Goal: Task Accomplishment & Management: Manage account settings

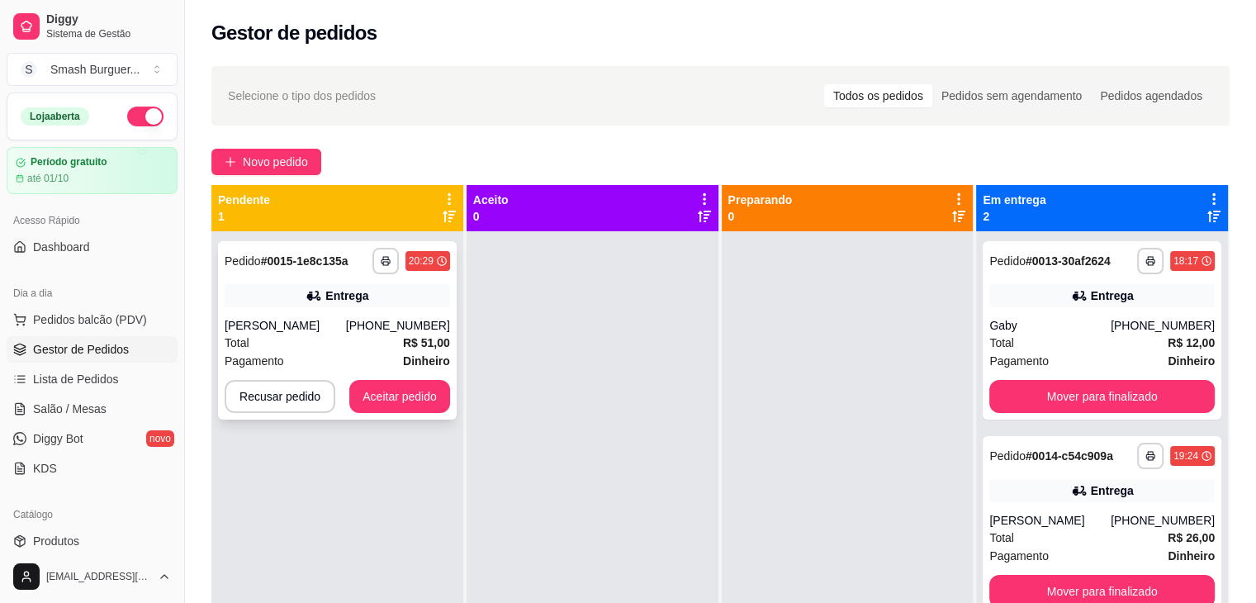
click at [395, 375] on div "**********" at bounding box center [337, 330] width 239 height 178
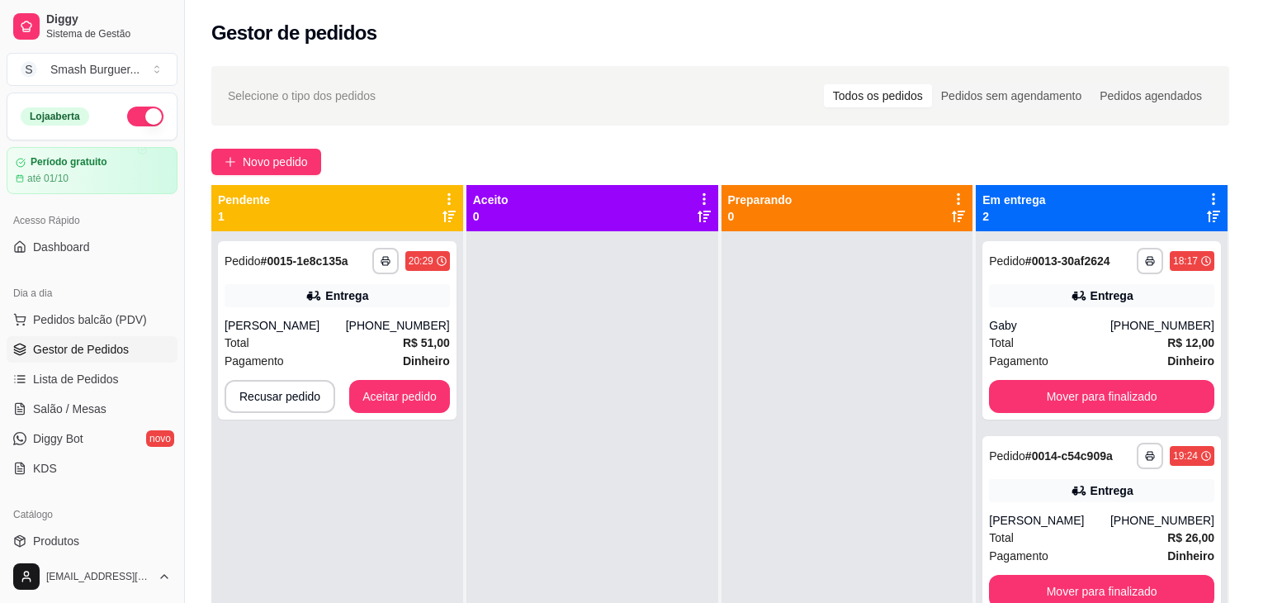
click at [400, 390] on div "feito há 0 minutos Horário do pedido [DATE] 20:29 Status do pedido ESPERANDO AC…" at bounding box center [634, 297] width 476 height 391
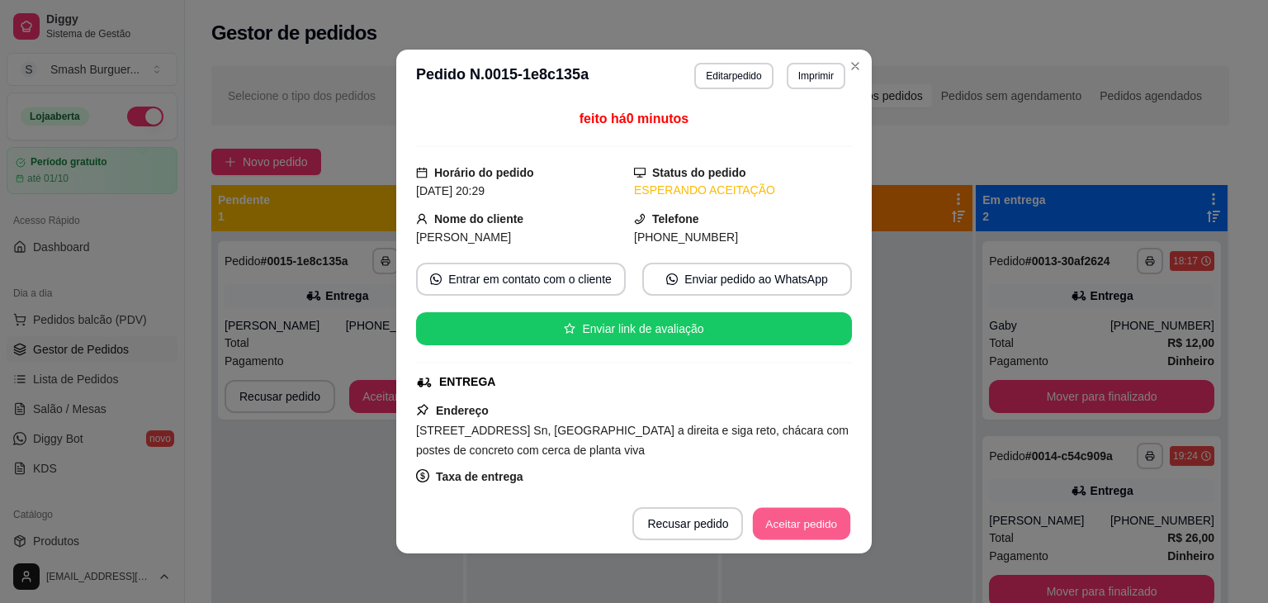
click at [780, 519] on button "Aceitar pedido" at bounding box center [801, 524] width 97 height 32
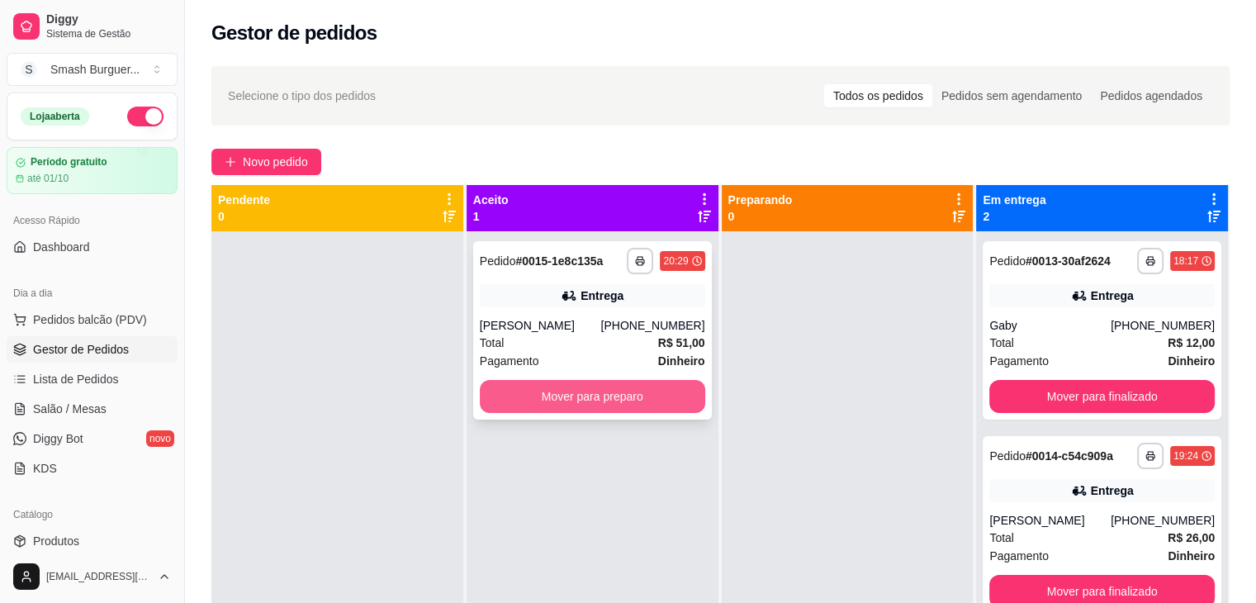
click at [535, 404] on button "Mover para preparo" at bounding box center [592, 396] width 225 height 33
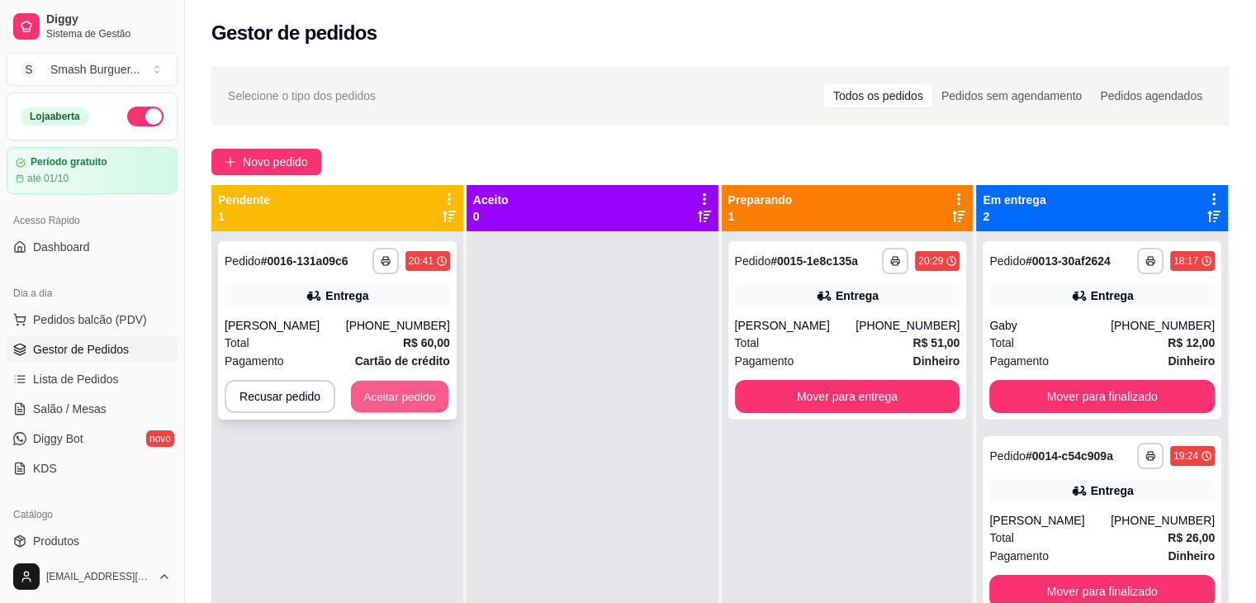
click at [380, 409] on button "Aceitar pedido" at bounding box center [399, 397] width 97 height 32
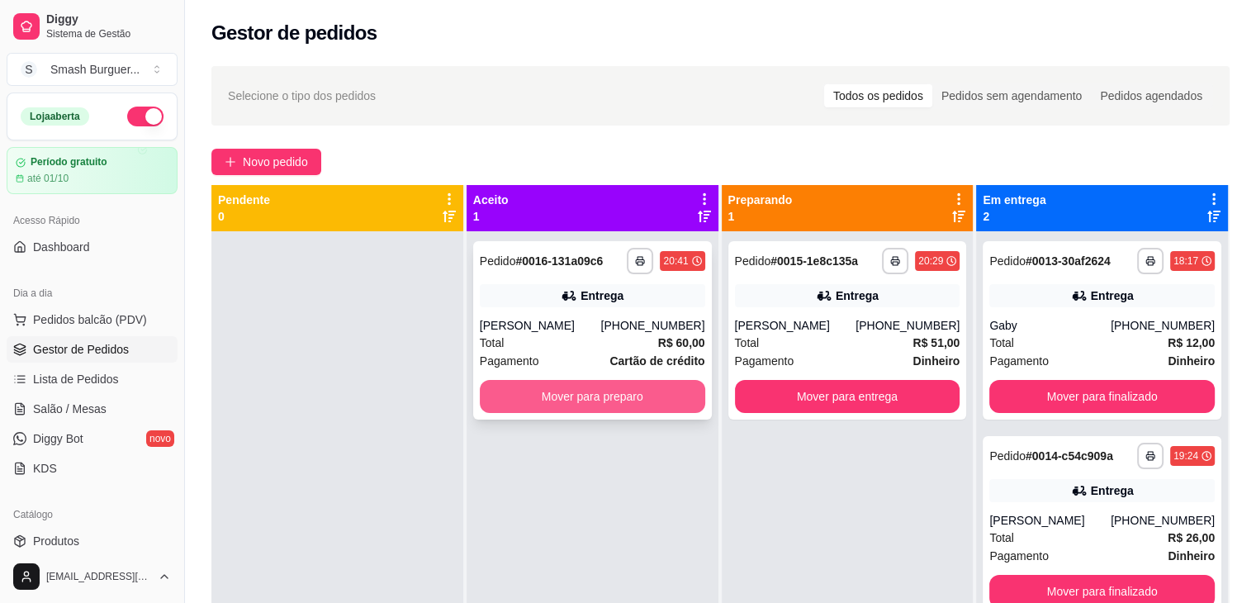
click at [617, 400] on button "Mover para preparo" at bounding box center [592, 396] width 225 height 33
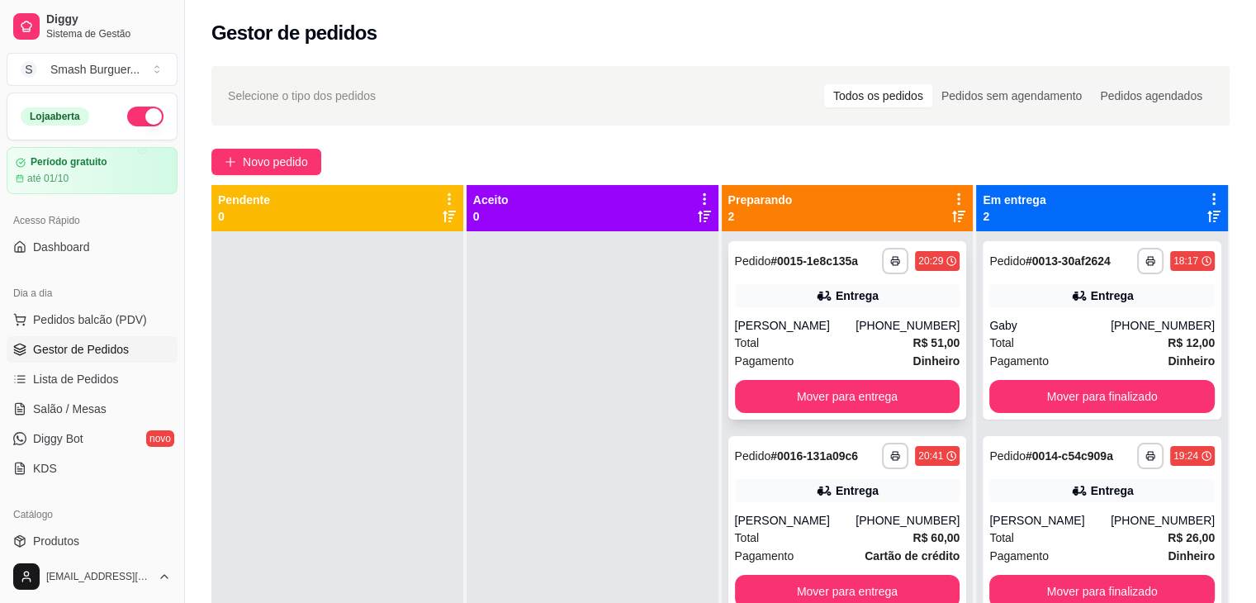
click at [788, 337] on div "Total R$ 51,00" at bounding box center [847, 343] width 225 height 18
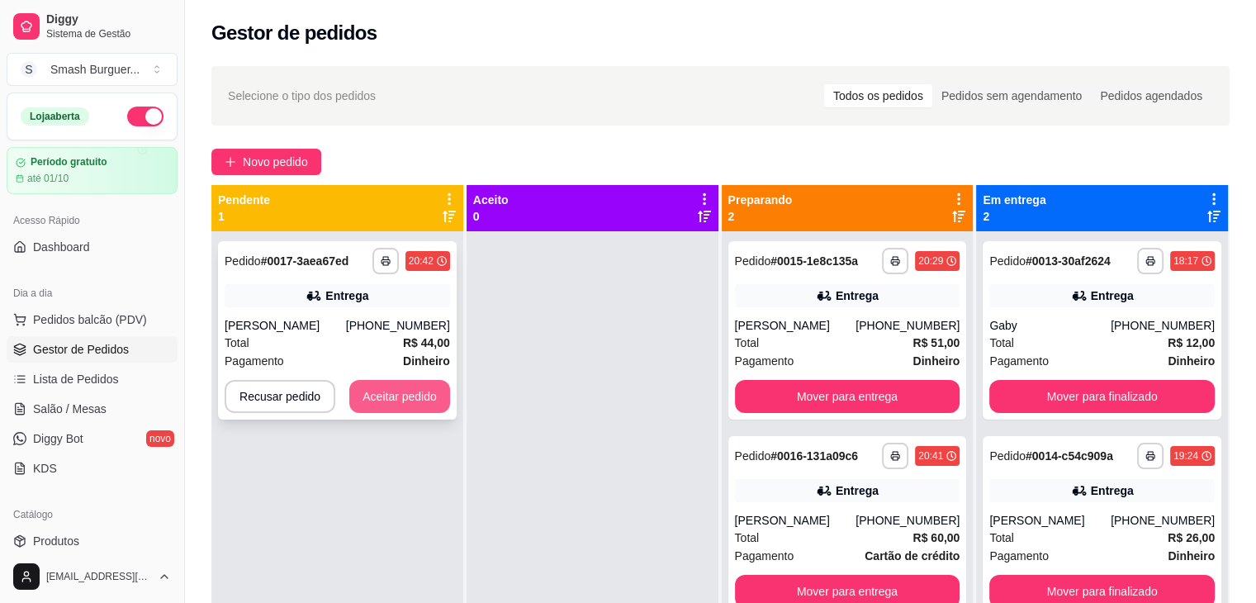
click at [414, 383] on button "Aceitar pedido" at bounding box center [399, 396] width 101 height 33
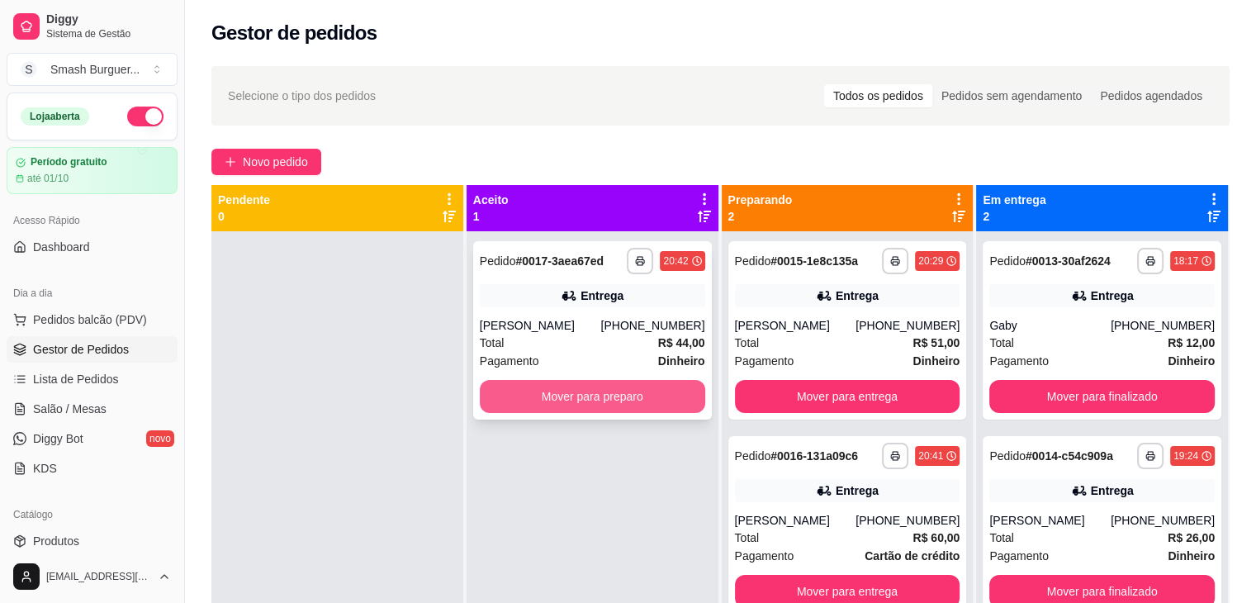
click at [539, 394] on button "Mover para preparo" at bounding box center [592, 396] width 225 height 33
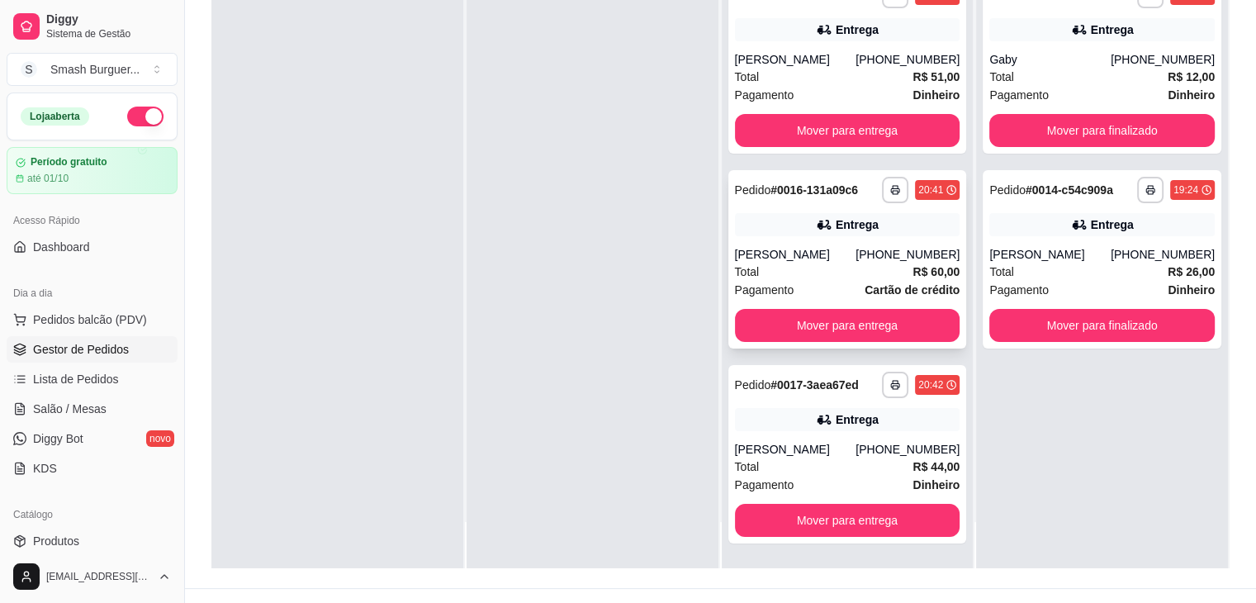
scroll to position [251, 0]
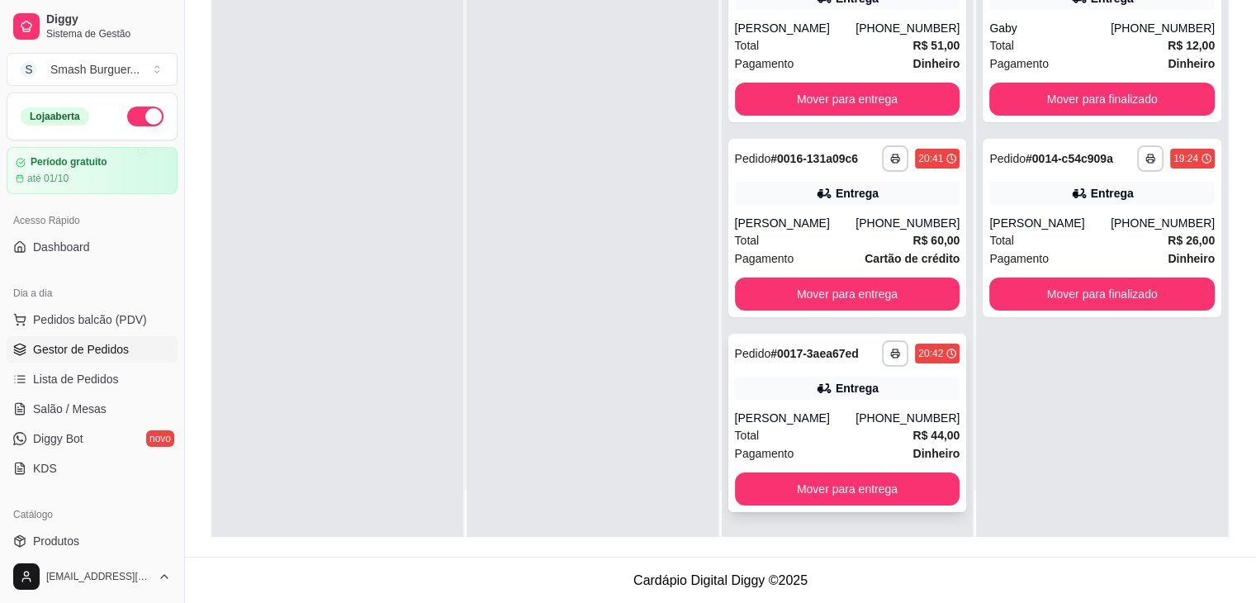
click at [807, 442] on div "Total R$ 44,00" at bounding box center [847, 435] width 225 height 18
click at [798, 42] on div "Total R$ 51,00" at bounding box center [847, 45] width 225 height 18
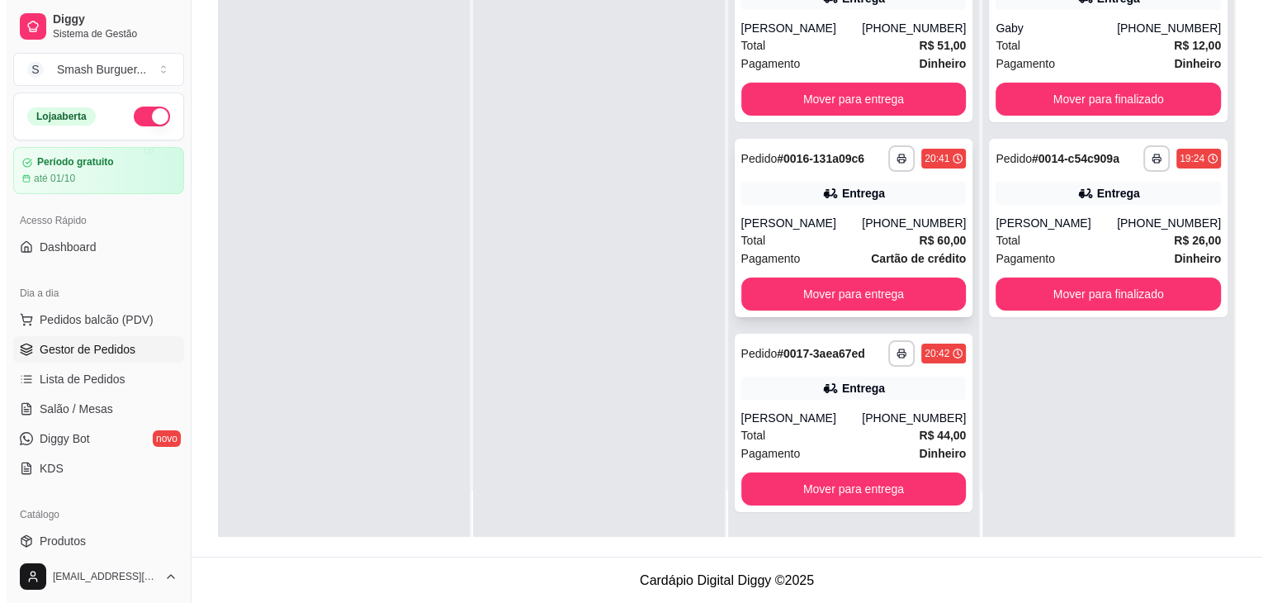
scroll to position [0, 0]
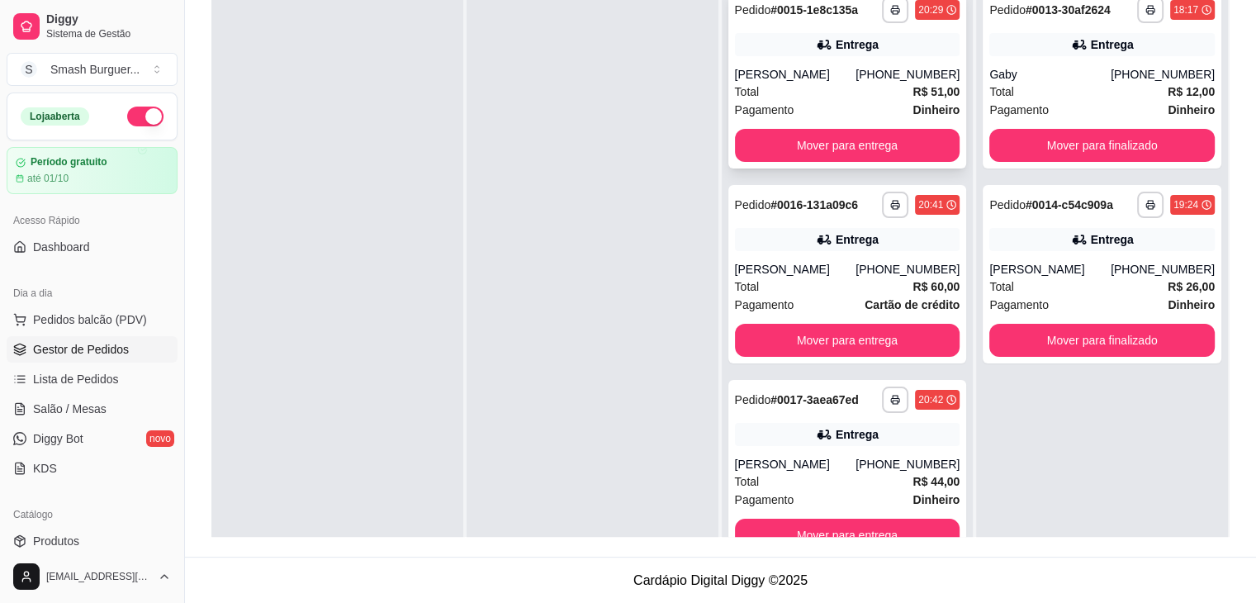
click at [783, 52] on div "Entrega" at bounding box center [847, 44] width 225 height 23
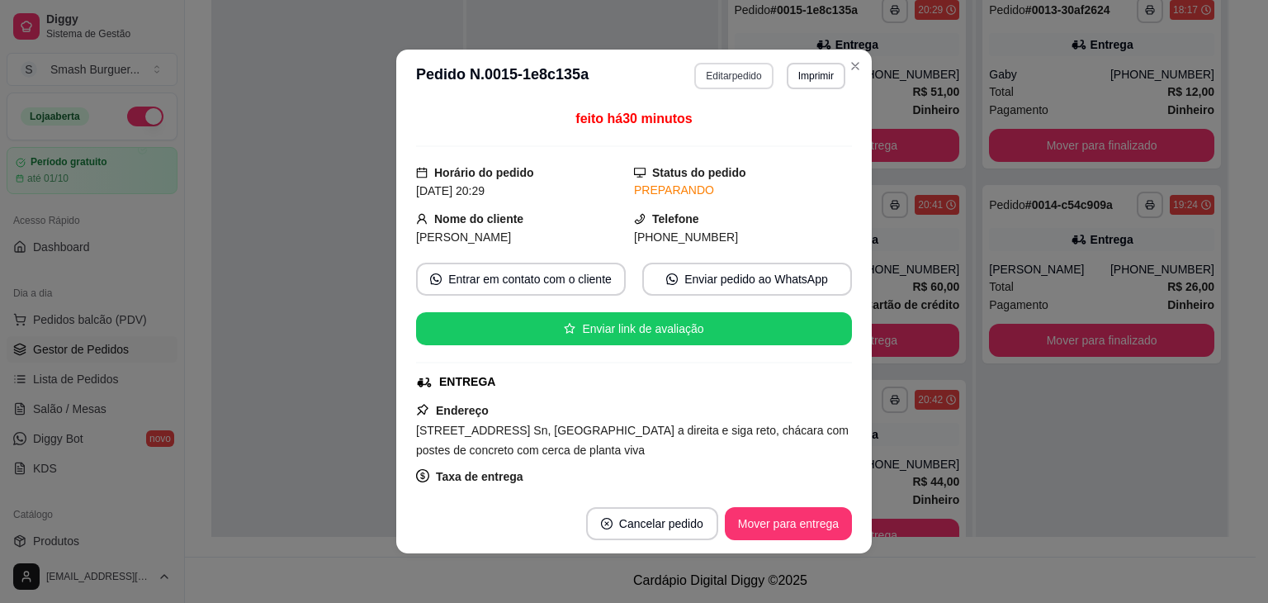
click at [736, 82] on button "Editar pedido" at bounding box center [733, 76] width 78 height 26
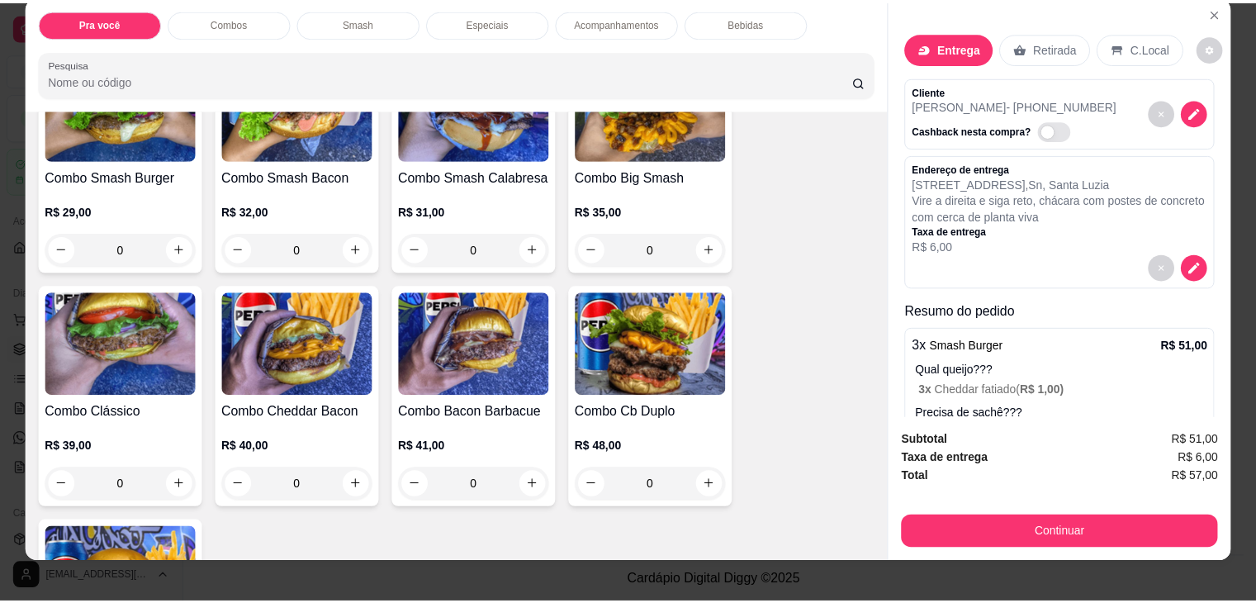
scroll to position [23, 0]
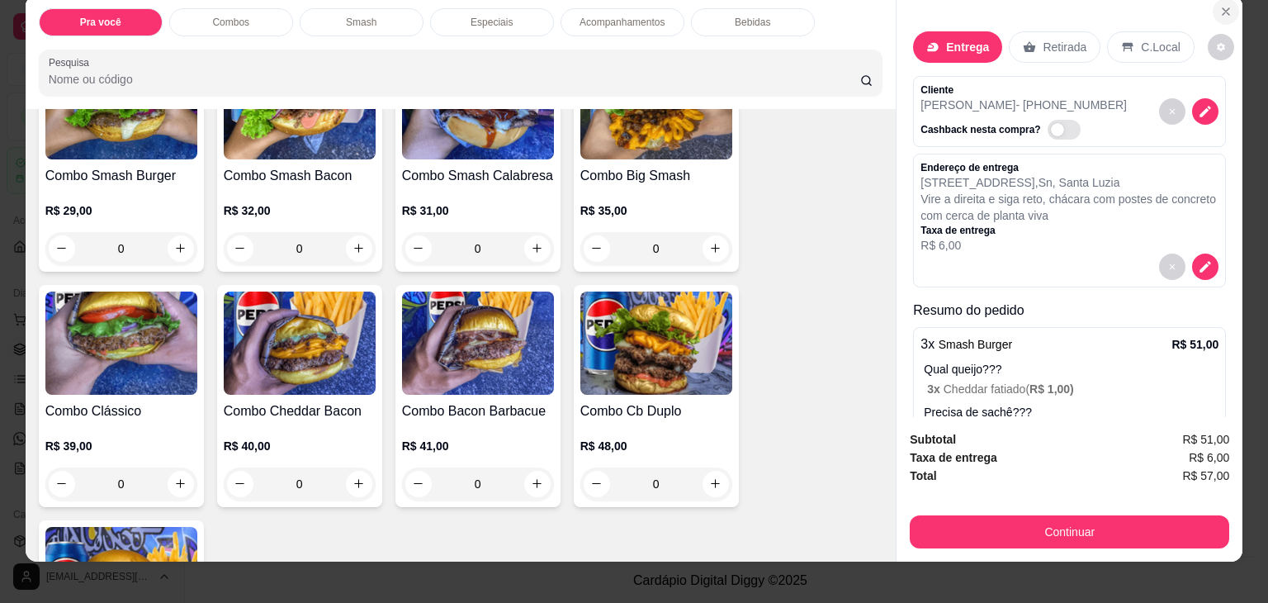
click at [1219, 5] on icon "Close" at bounding box center [1225, 11] width 13 height 13
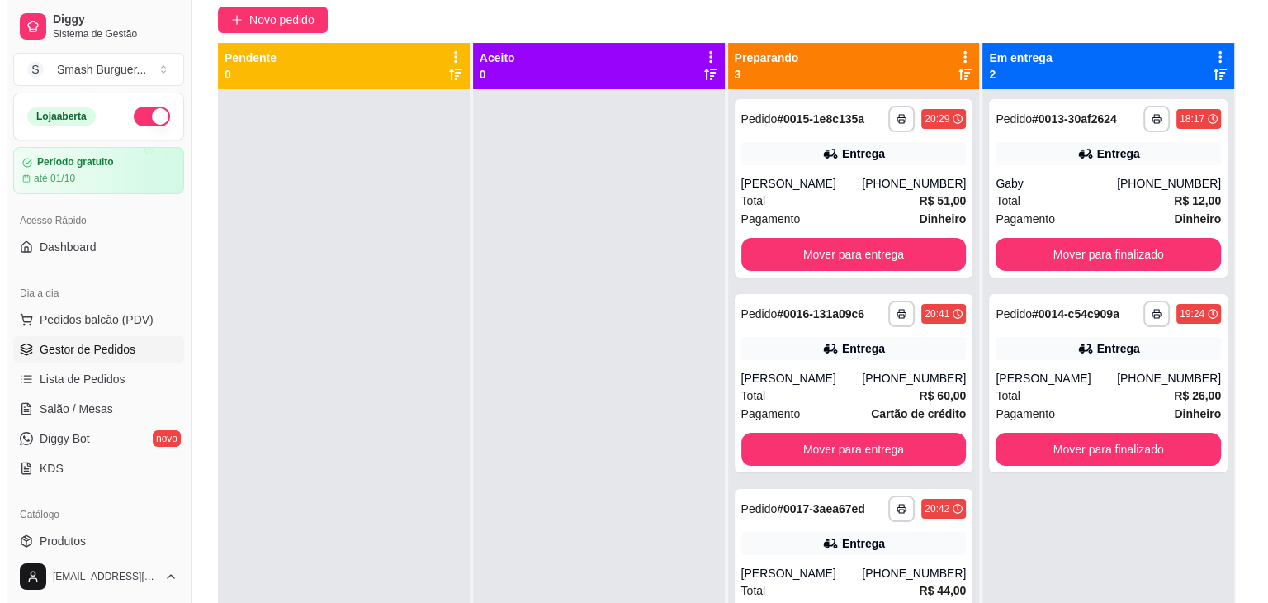
scroll to position [139, 0]
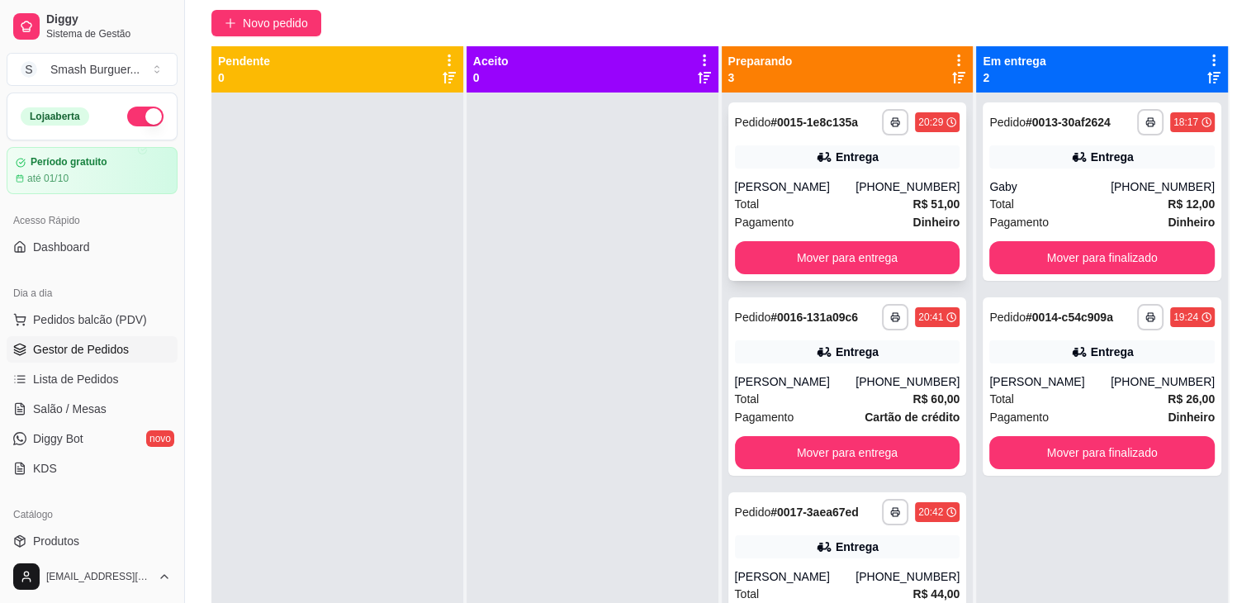
click at [795, 190] on div "[PERSON_NAME]" at bounding box center [795, 186] width 121 height 17
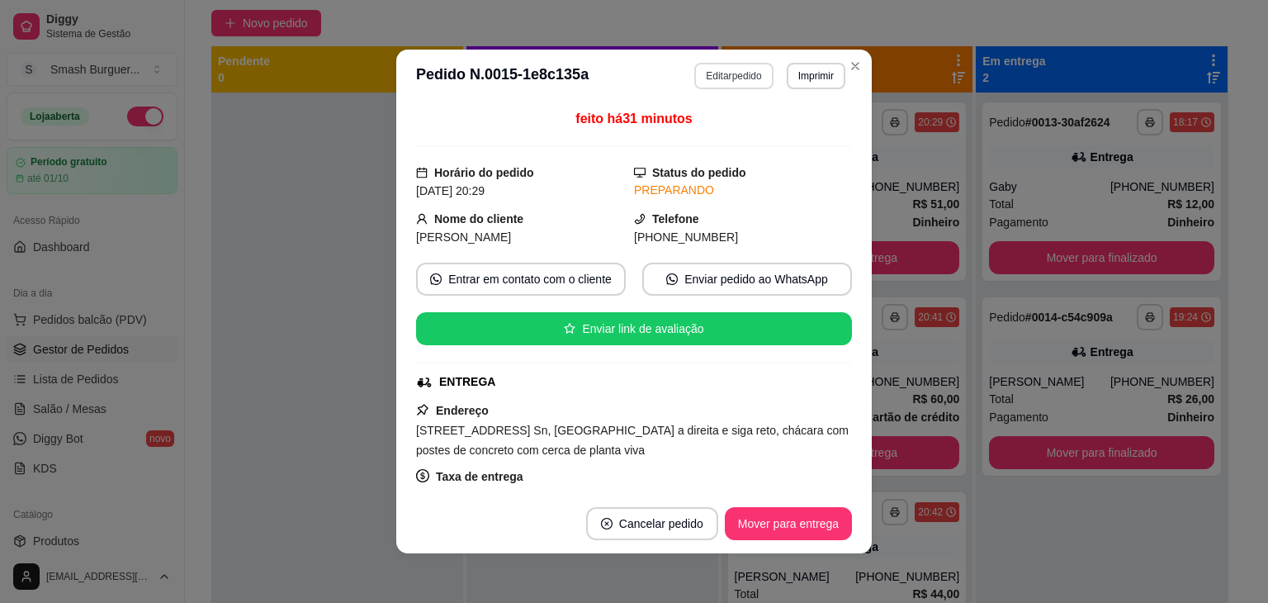
click at [730, 78] on button "Editar pedido" at bounding box center [733, 76] width 78 height 26
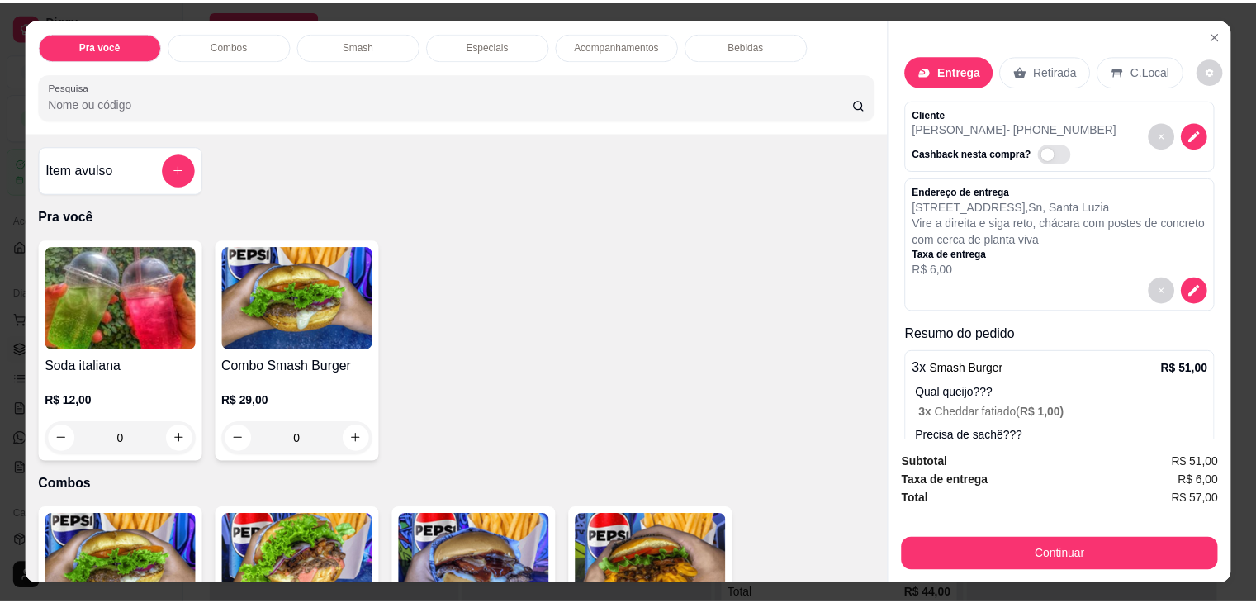
scroll to position [35, 0]
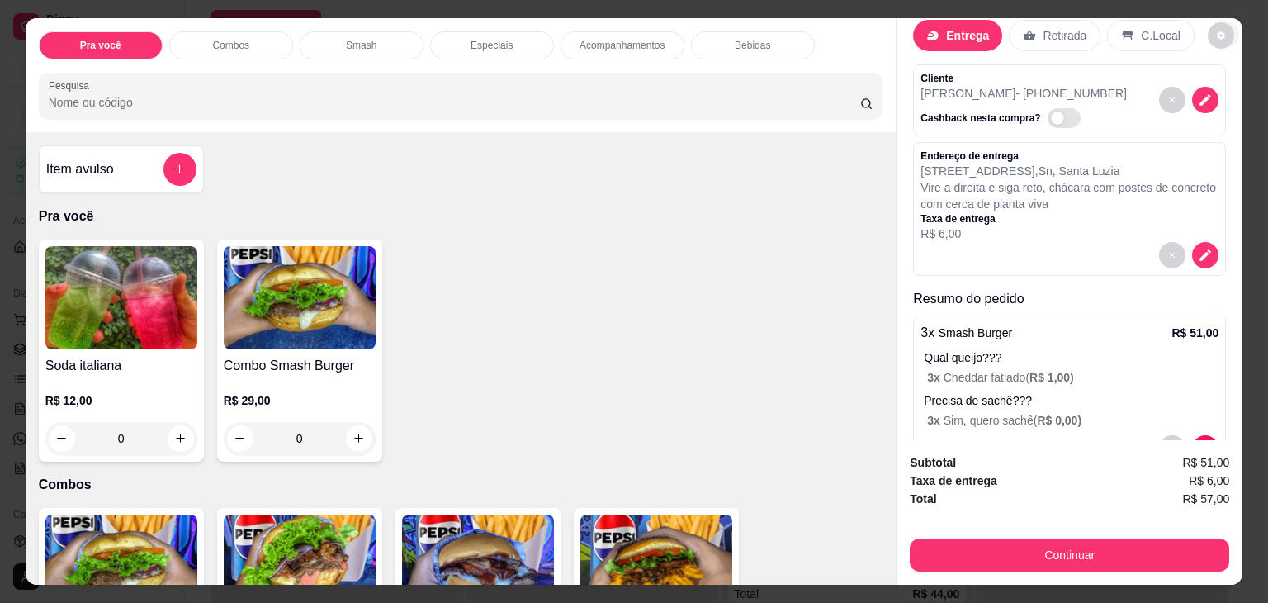
click at [1223, 33] on icon "Close" at bounding box center [1225, 34] width 13 height 13
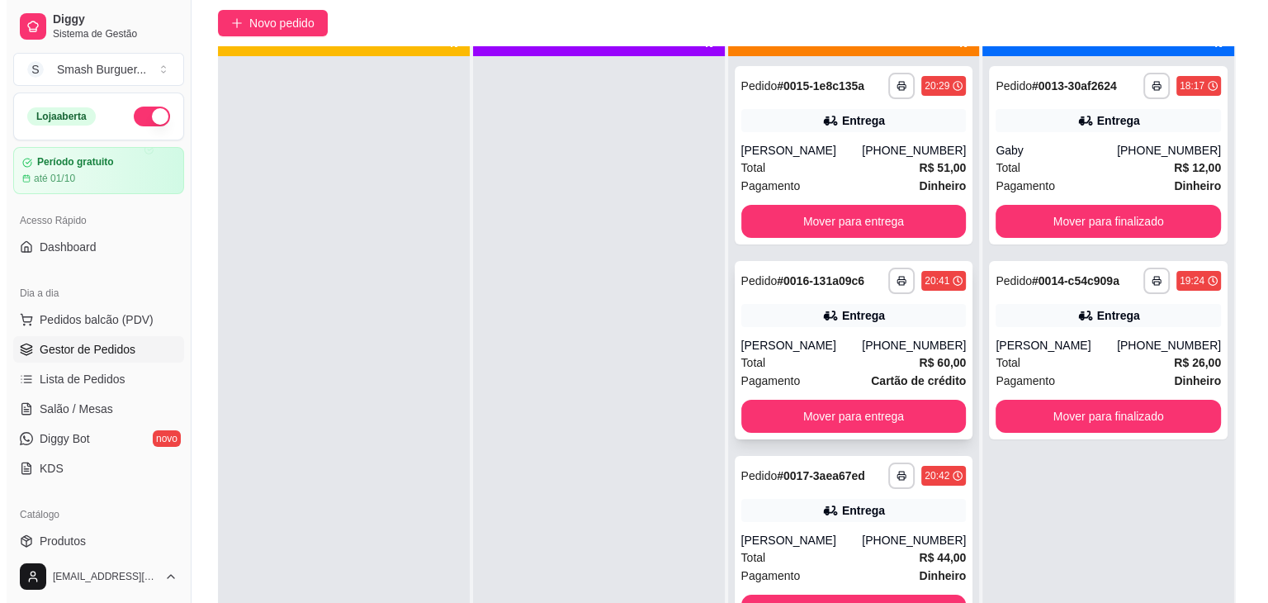
scroll to position [46, 0]
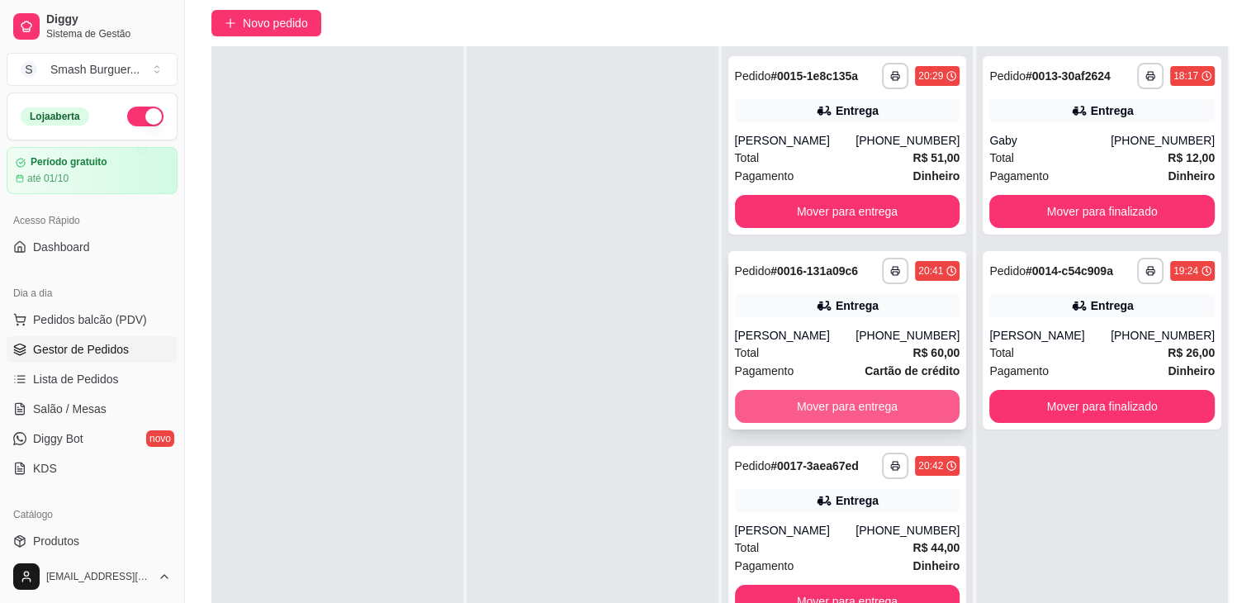
click at [789, 397] on button "Mover para entrega" at bounding box center [847, 406] width 225 height 33
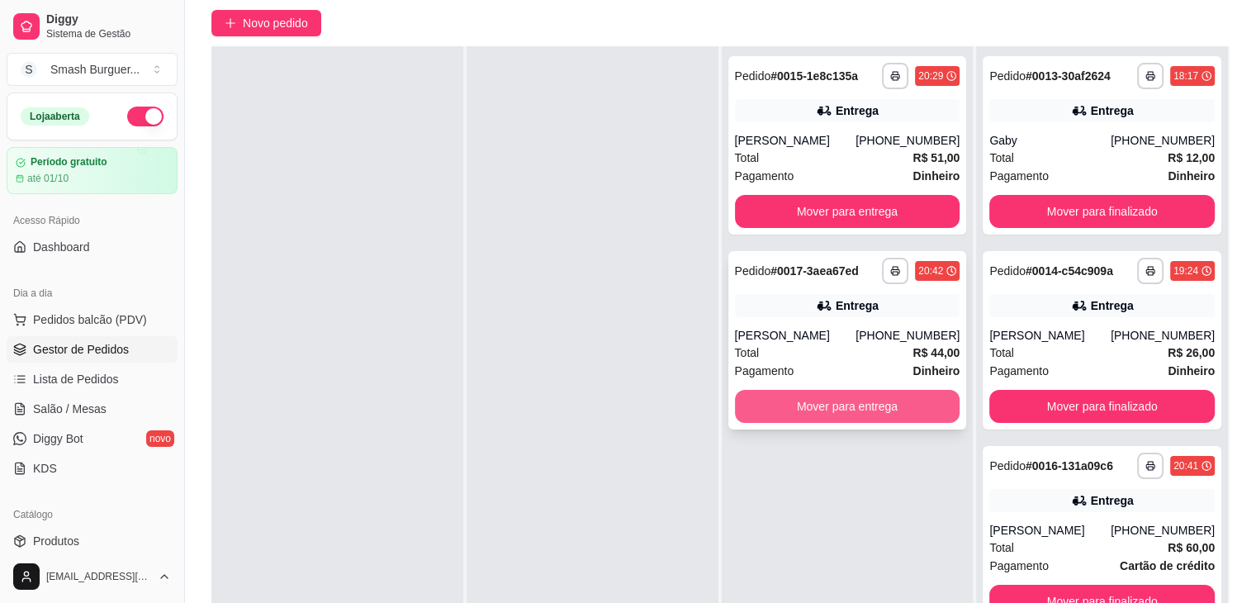
click at [781, 402] on button "Mover para entrega" at bounding box center [847, 406] width 225 height 33
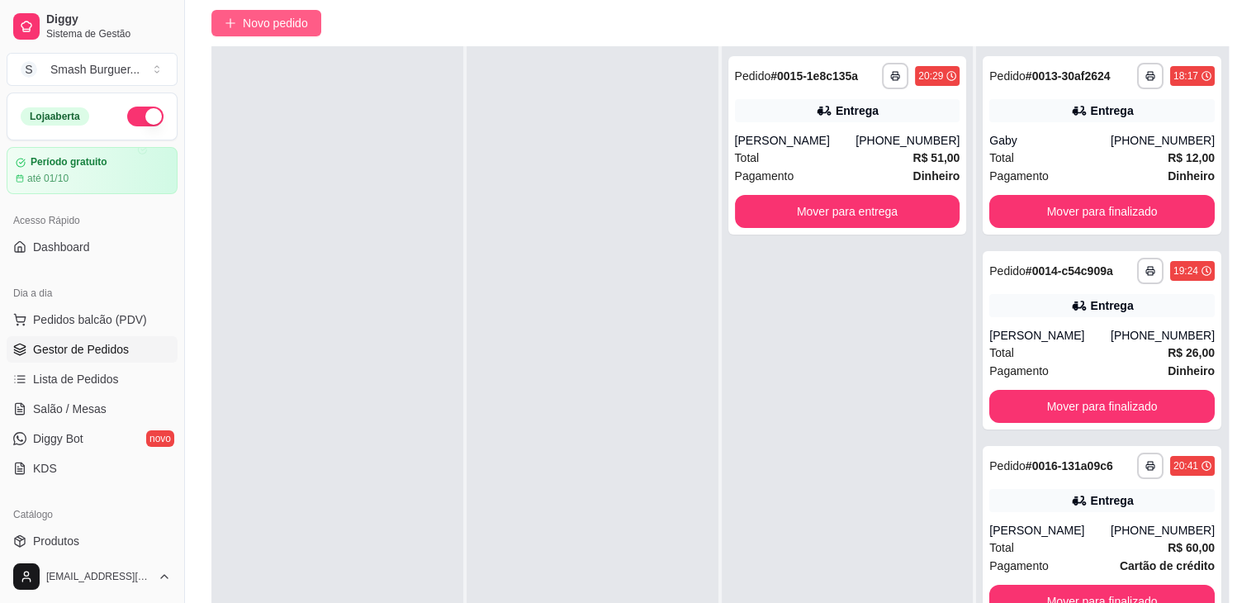
click at [259, 25] on span "Novo pedido" at bounding box center [275, 23] width 65 height 18
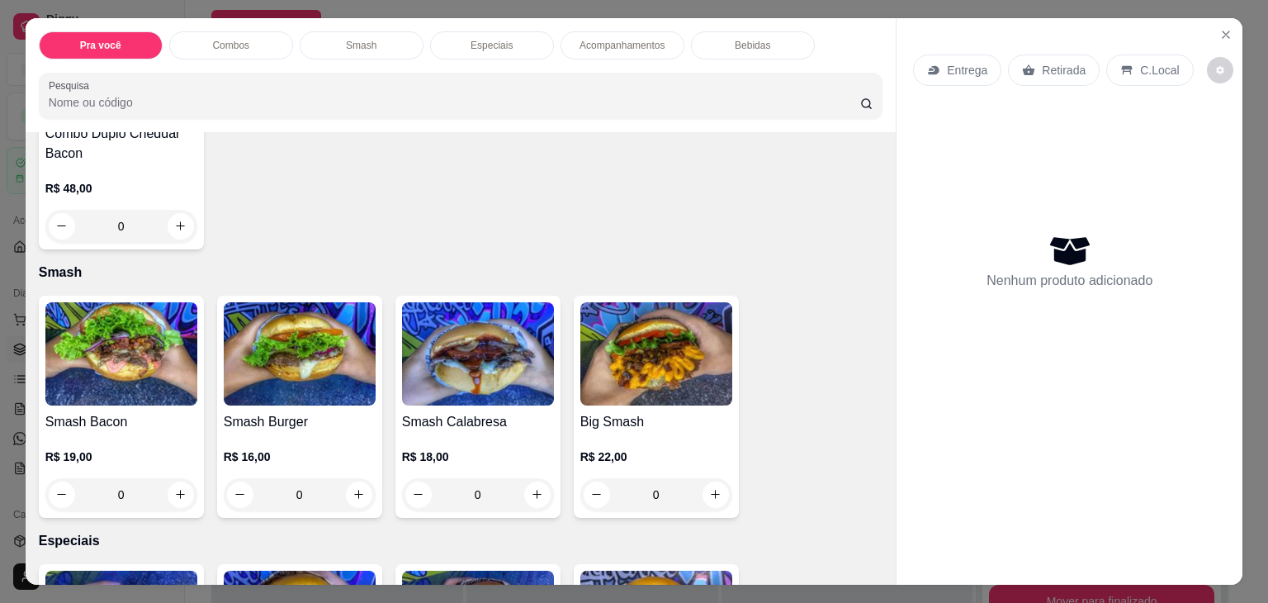
scroll to position [1029, 0]
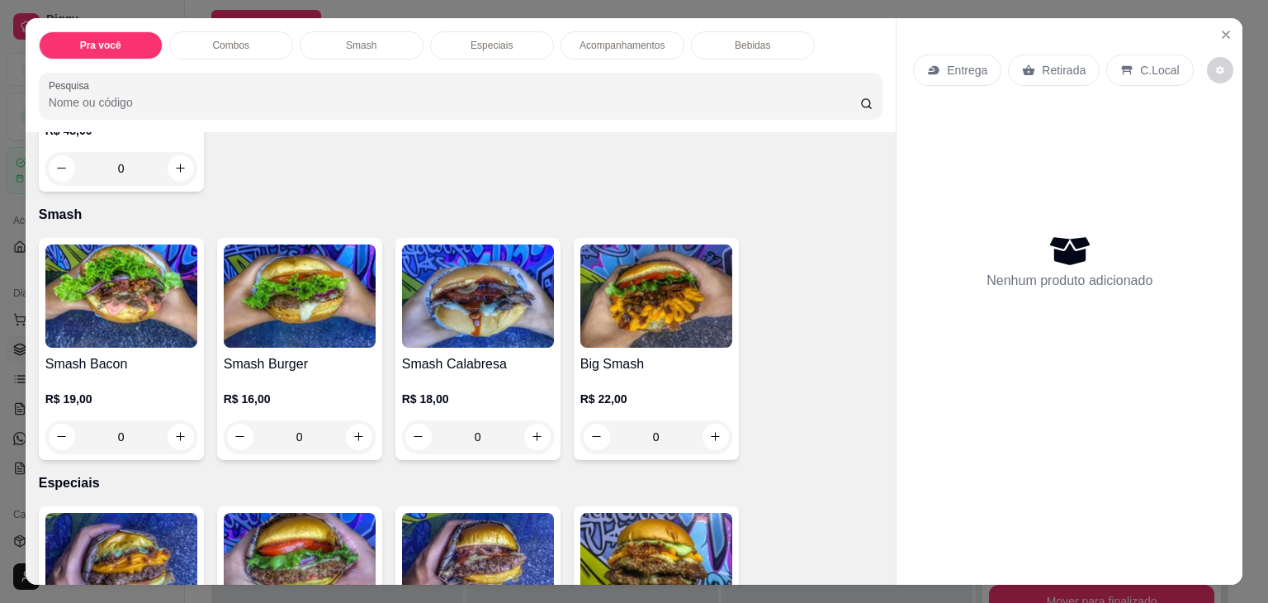
drag, startPoint x: 709, startPoint y: 430, endPoint x: 687, endPoint y: 432, distance: 22.4
click at [687, 432] on div "0" at bounding box center [656, 436] width 152 height 33
click at [715, 428] on div "0" at bounding box center [656, 436] width 152 height 33
click at [662, 432] on div "0" at bounding box center [656, 436] width 152 height 33
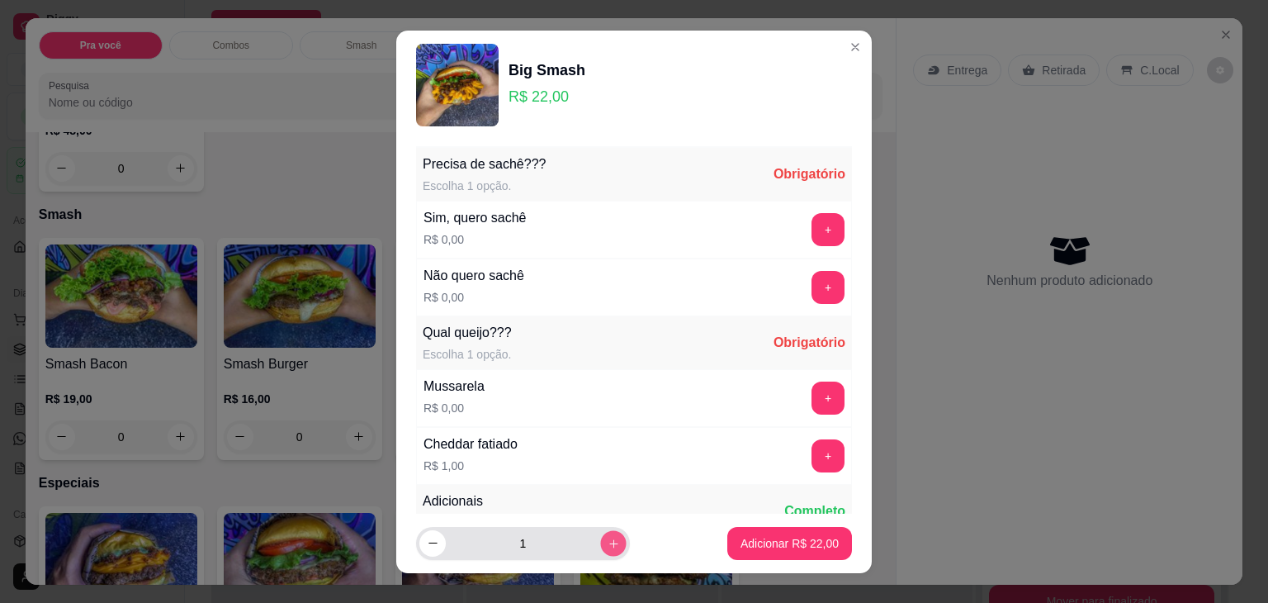
click at [608, 546] on icon "increase-product-quantity" at bounding box center [614, 543] width 12 height 12
type input "2"
click at [812, 231] on button "+" at bounding box center [828, 229] width 32 height 32
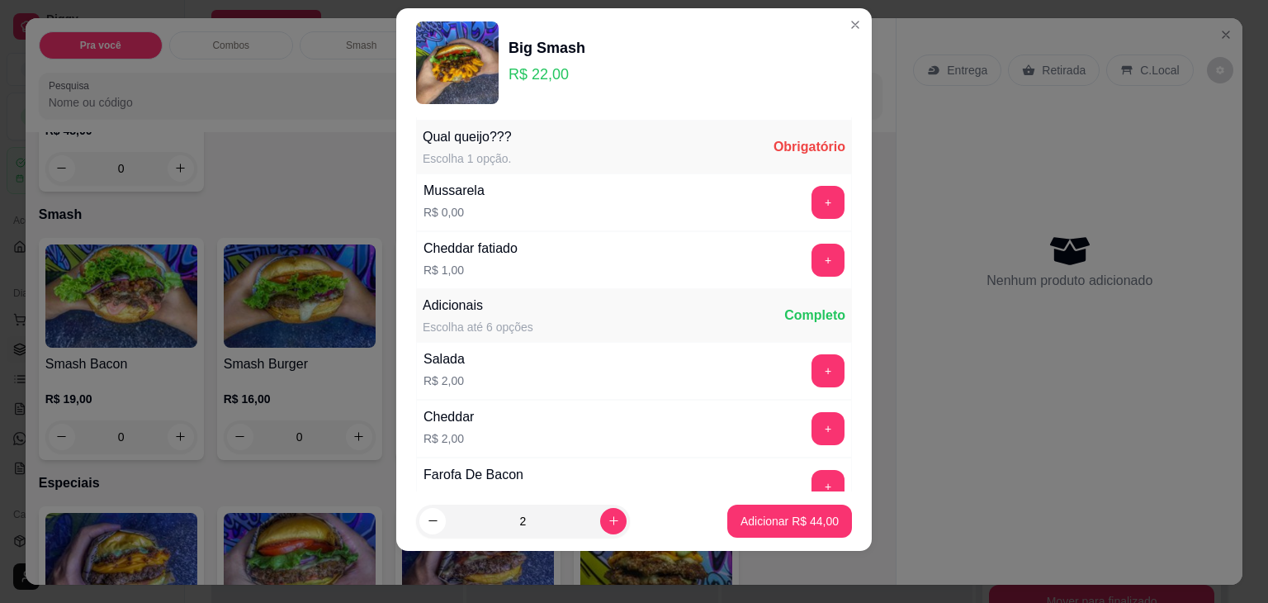
scroll to position [175, 0]
click at [811, 206] on button "+" at bounding box center [827, 200] width 33 height 33
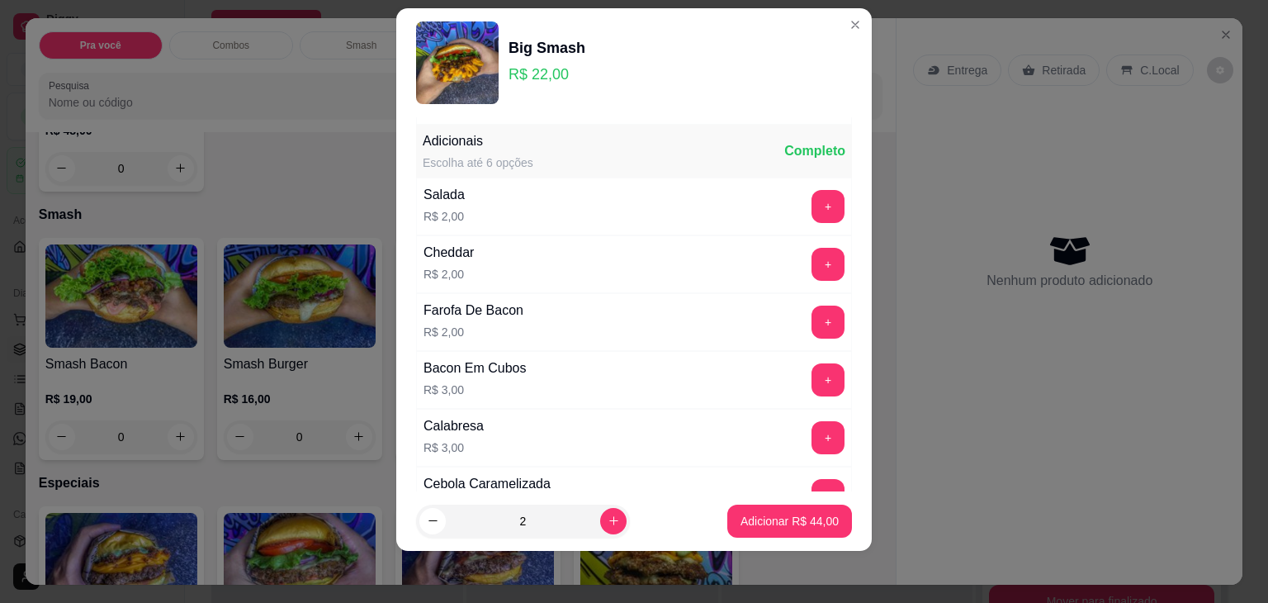
scroll to position [343, 0]
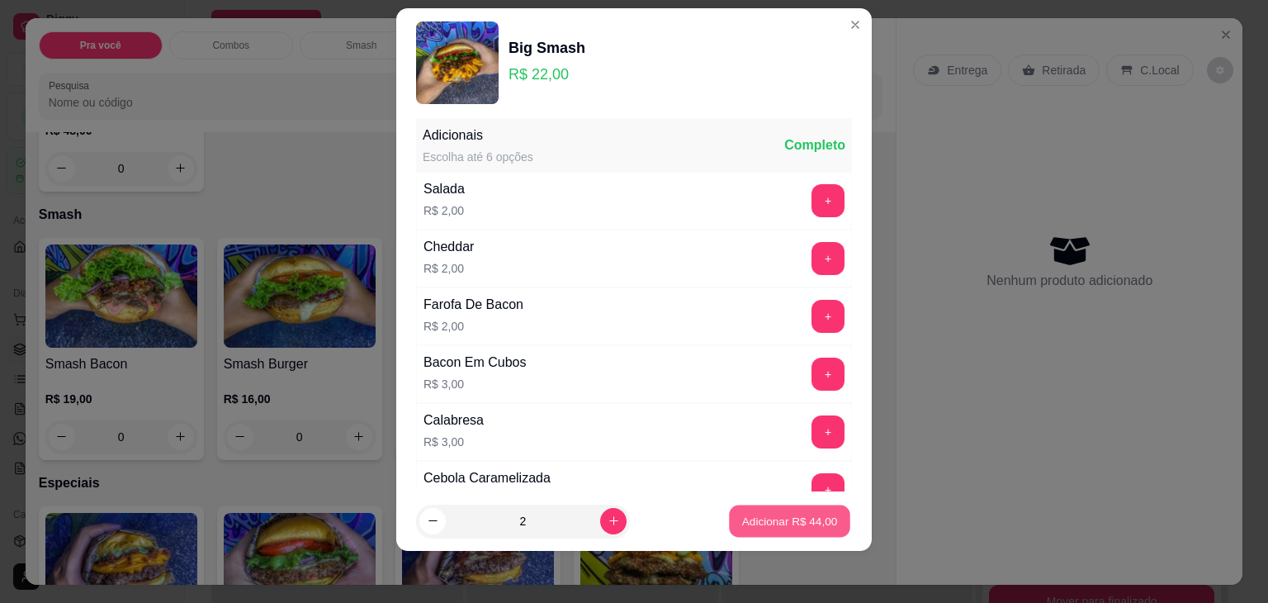
click at [743, 520] on p "Adicionar R$ 44,00" at bounding box center [790, 521] width 96 height 16
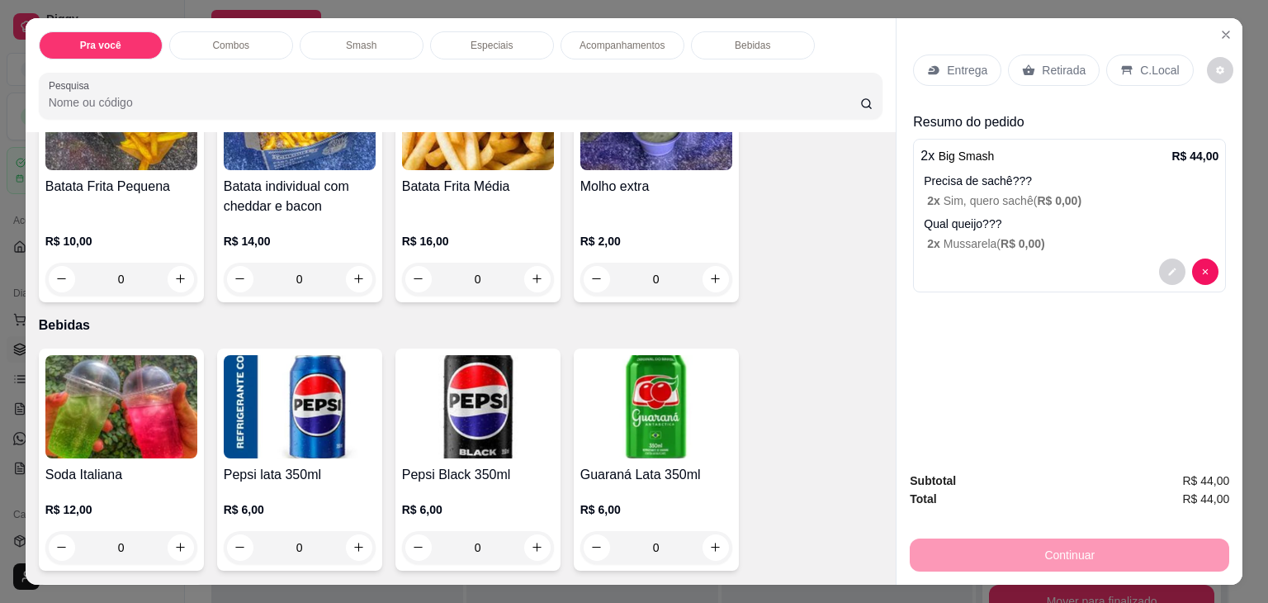
scroll to position [2100, 0]
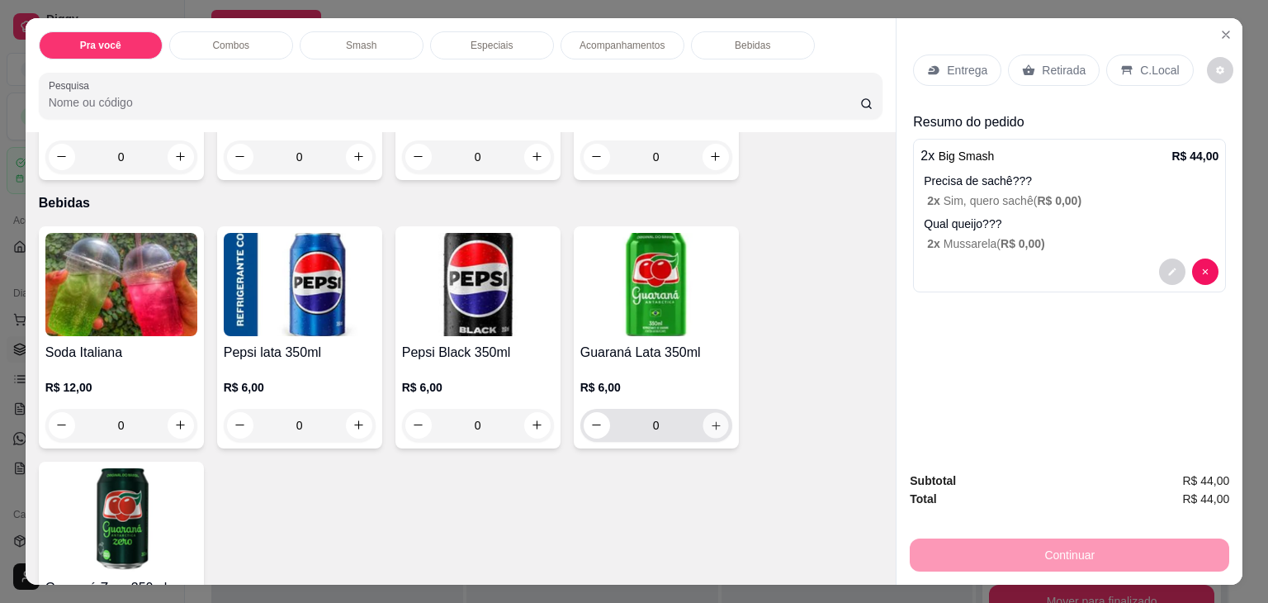
click at [708, 425] on button "increase-product-quantity" at bounding box center [716, 425] width 26 height 26
type input "1"
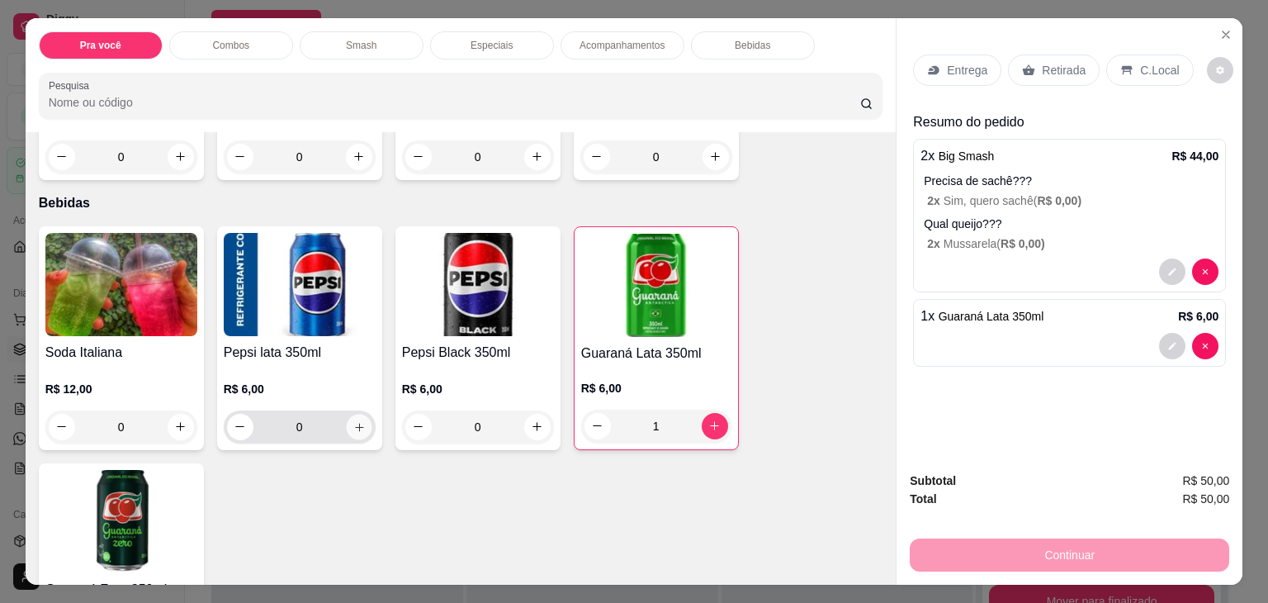
click at [355, 423] on icon "increase-product-quantity" at bounding box center [359, 427] width 8 height 8
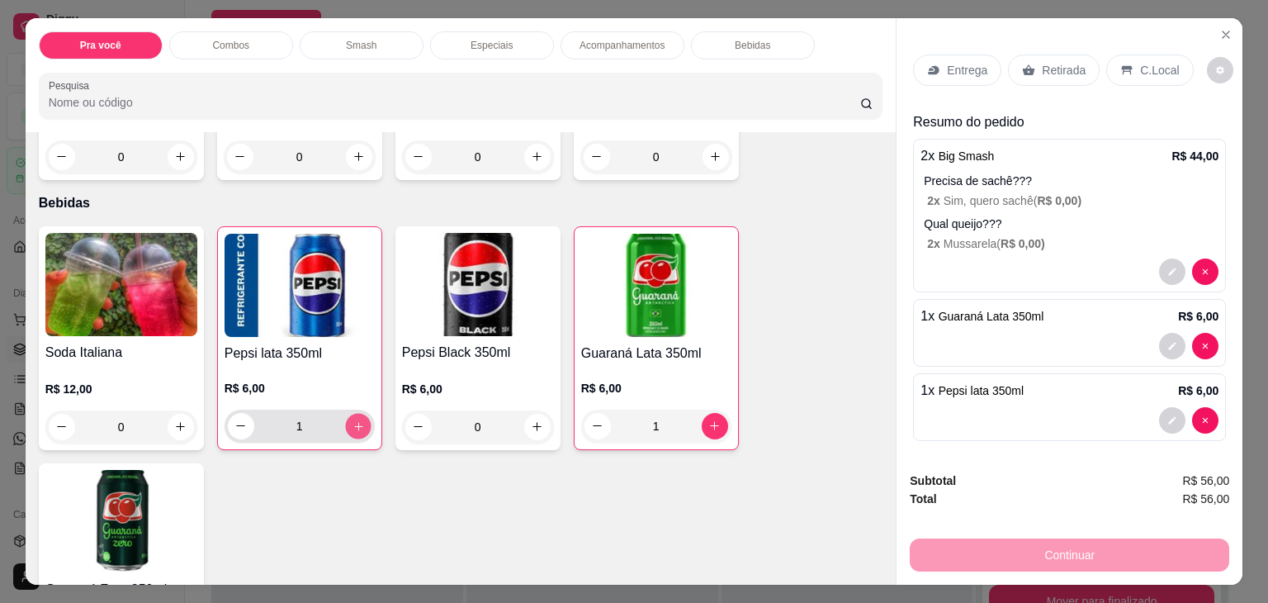
click at [352, 420] on icon "increase-product-quantity" at bounding box center [358, 426] width 12 height 12
click at [352, 419] on icon "increase-product-quantity" at bounding box center [358, 425] width 12 height 12
type input "4"
click at [768, 512] on div "Soda Italiana R$ 12,00 0 Pepsi lata 350ml R$ 6,00 4 Pepsi Black 350ml R$ 6,00 0…" at bounding box center [461, 455] width 845 height 459
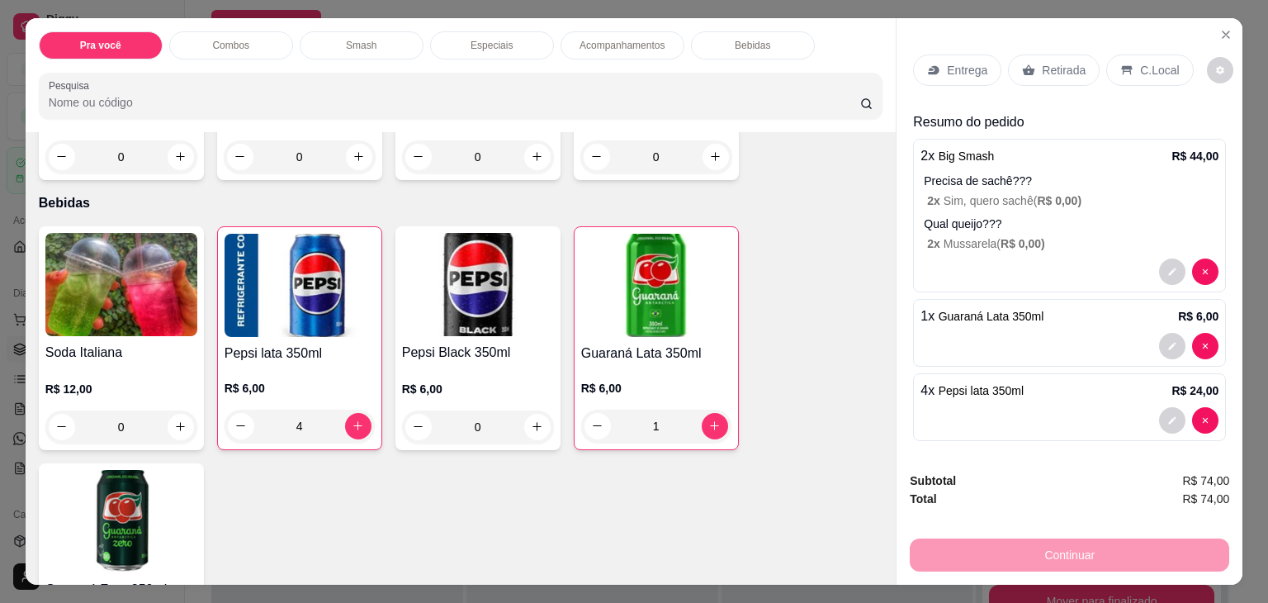
scroll to position [4, 0]
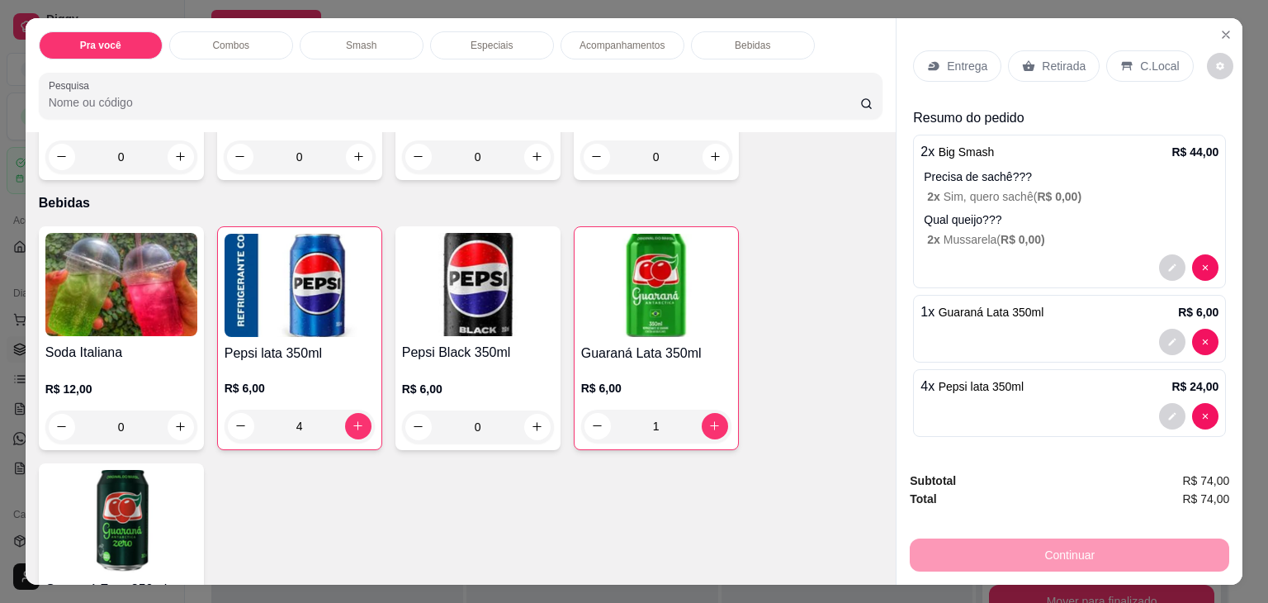
click at [1056, 63] on p "Retirada" at bounding box center [1064, 66] width 44 height 17
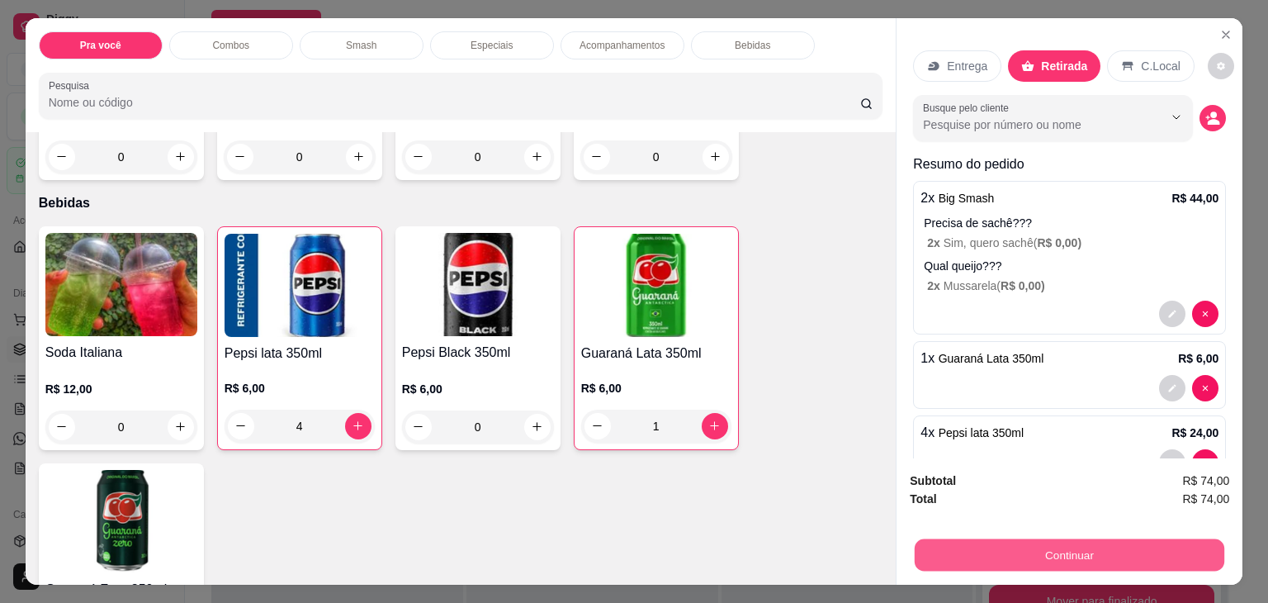
click at [982, 543] on button "Continuar" at bounding box center [1070, 555] width 310 height 32
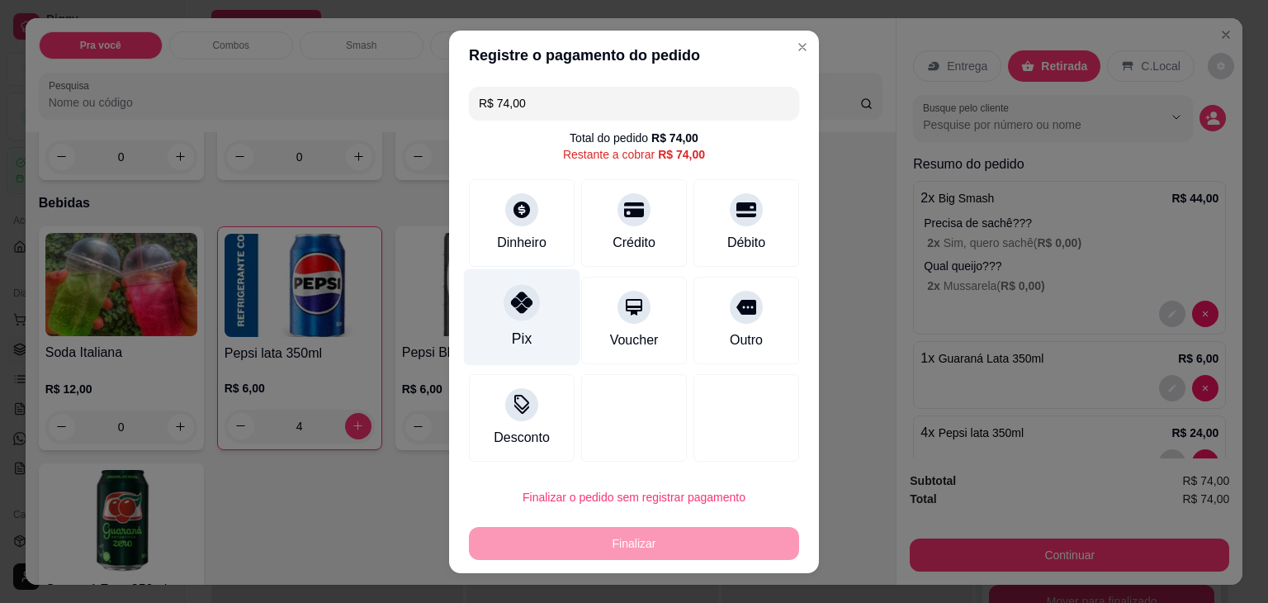
click at [498, 319] on div "Pix" at bounding box center [522, 316] width 116 height 97
type input "R$ 0,00"
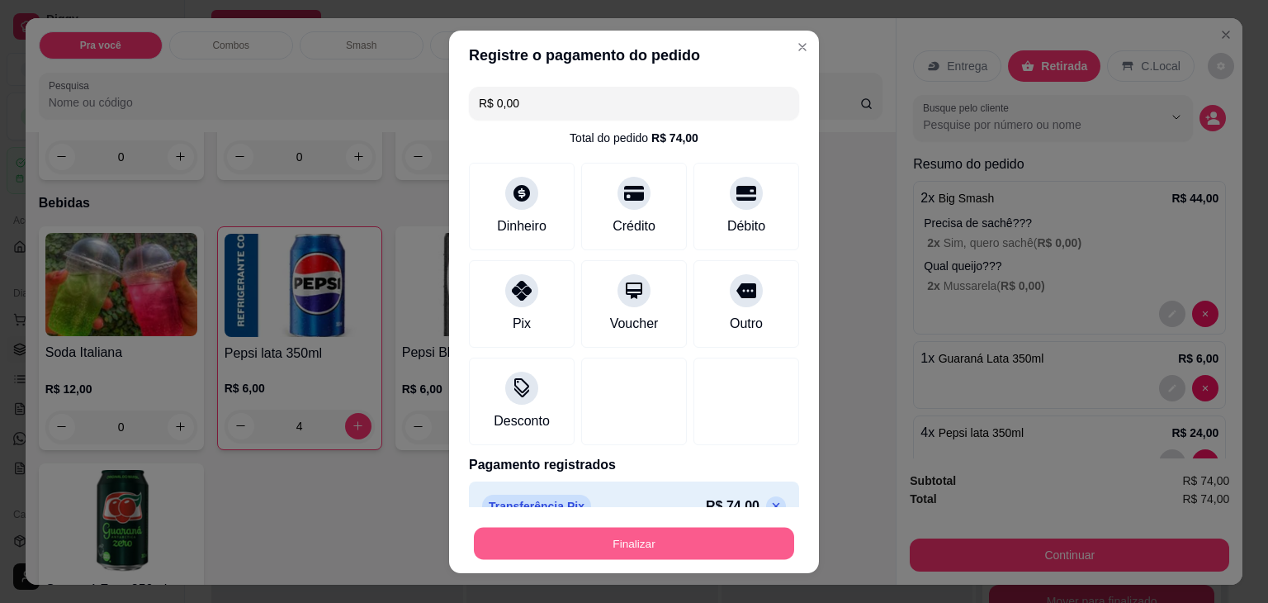
click at [518, 542] on button "Finalizar" at bounding box center [634, 543] width 320 height 32
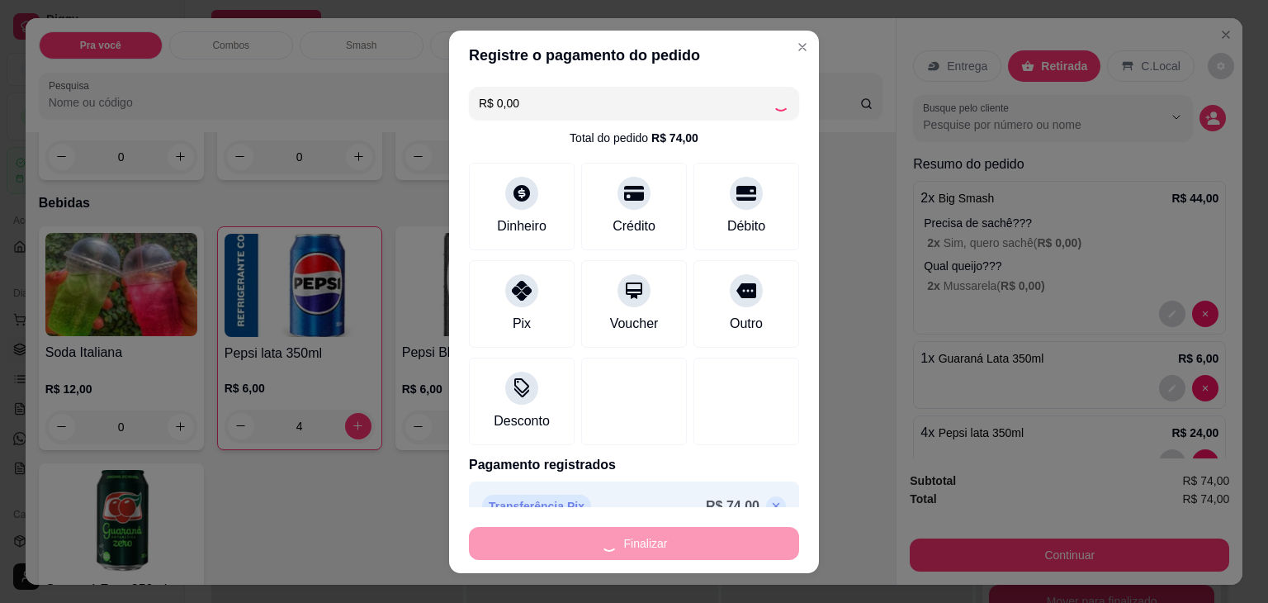
type input "0"
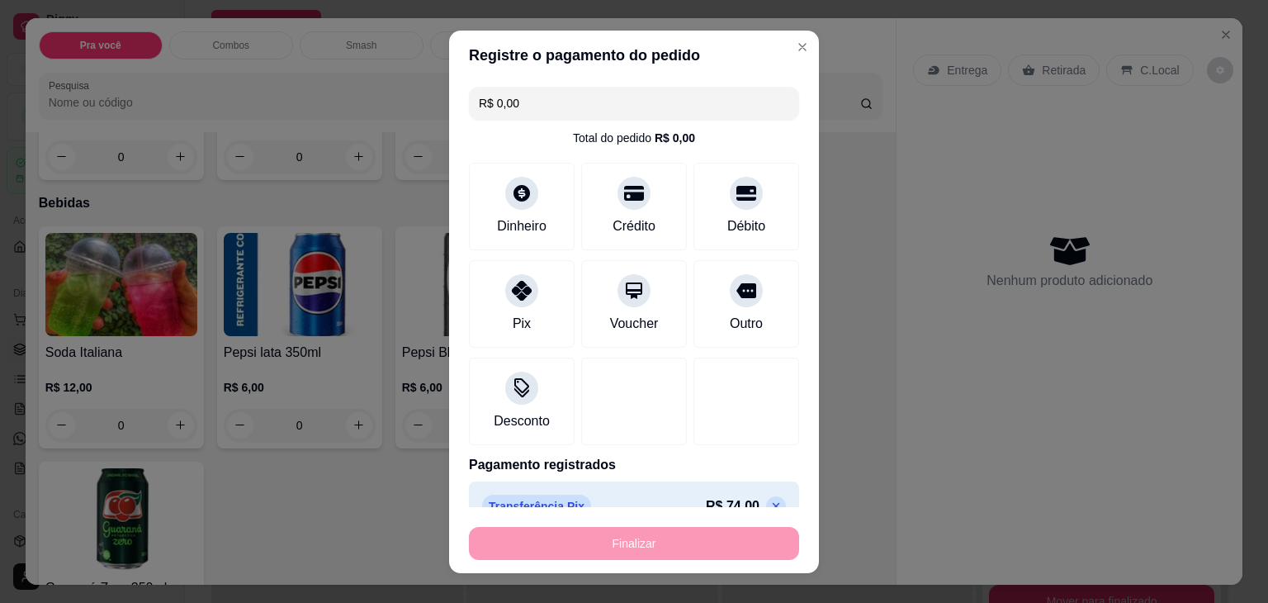
type input "-R$ 74,00"
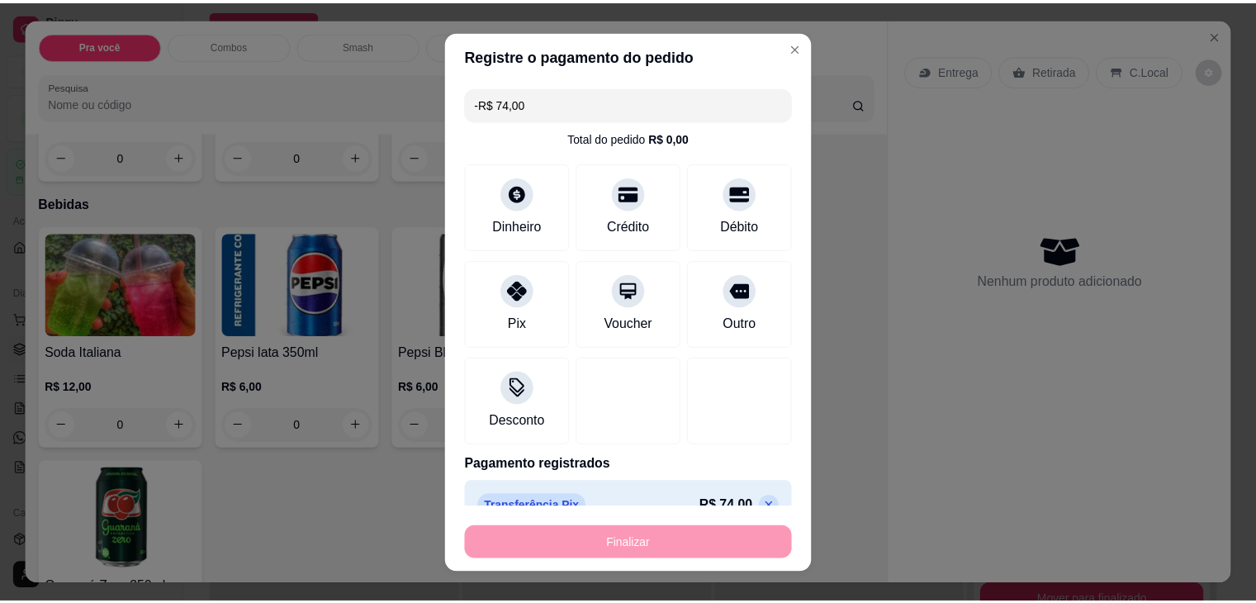
scroll to position [0, 0]
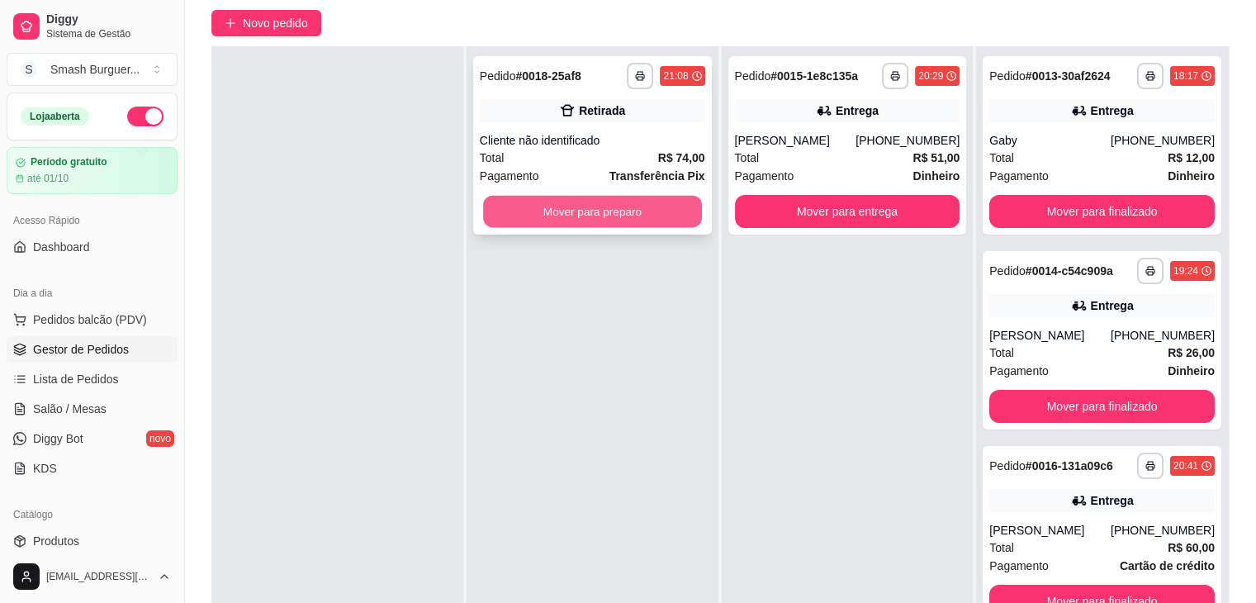
click at [637, 204] on button "Mover para preparo" at bounding box center [592, 212] width 219 height 32
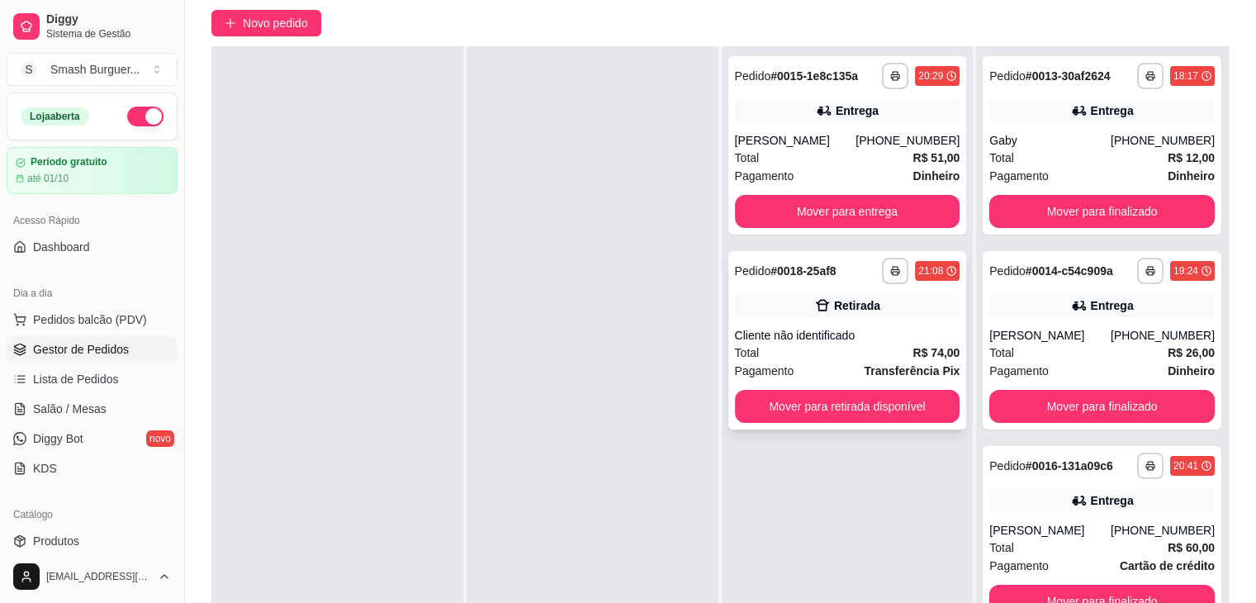
click at [766, 306] on div "Retirada" at bounding box center [847, 305] width 225 height 23
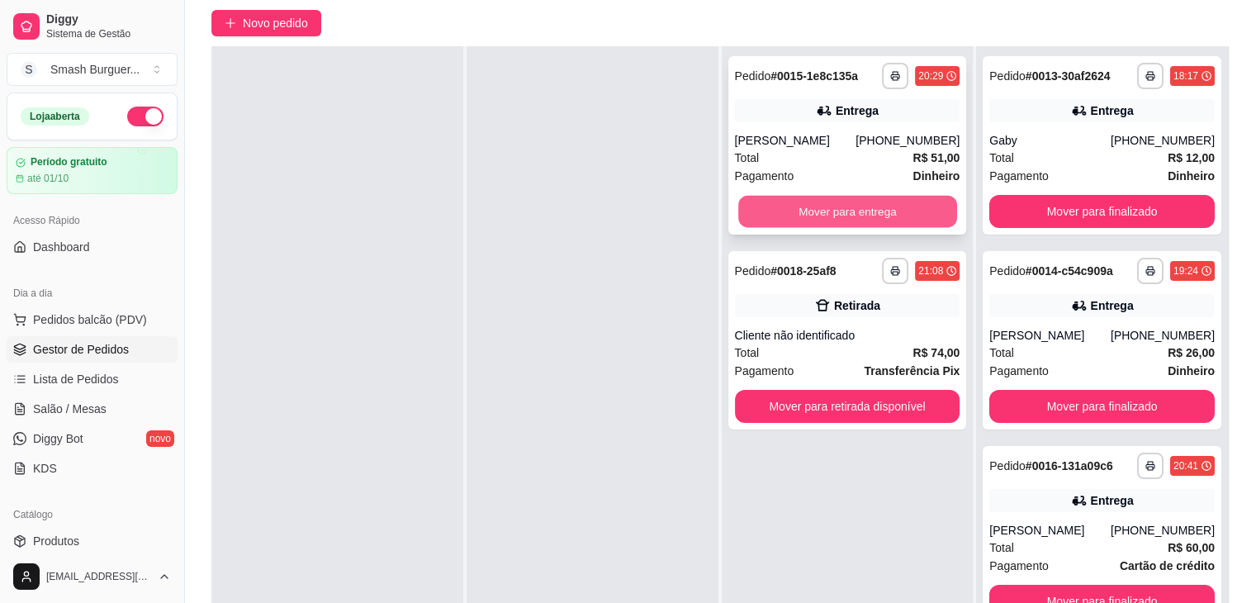
click at [846, 212] on button "Mover para entrega" at bounding box center [847, 212] width 219 height 32
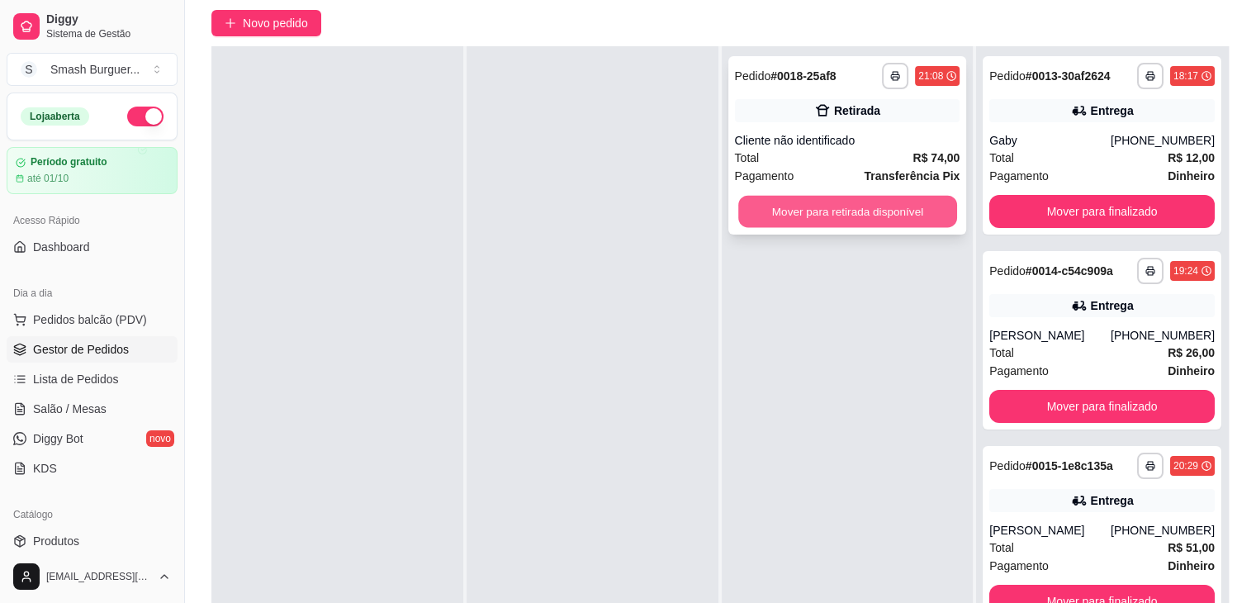
click at [830, 211] on button "Mover para retirada disponível" at bounding box center [847, 212] width 219 height 32
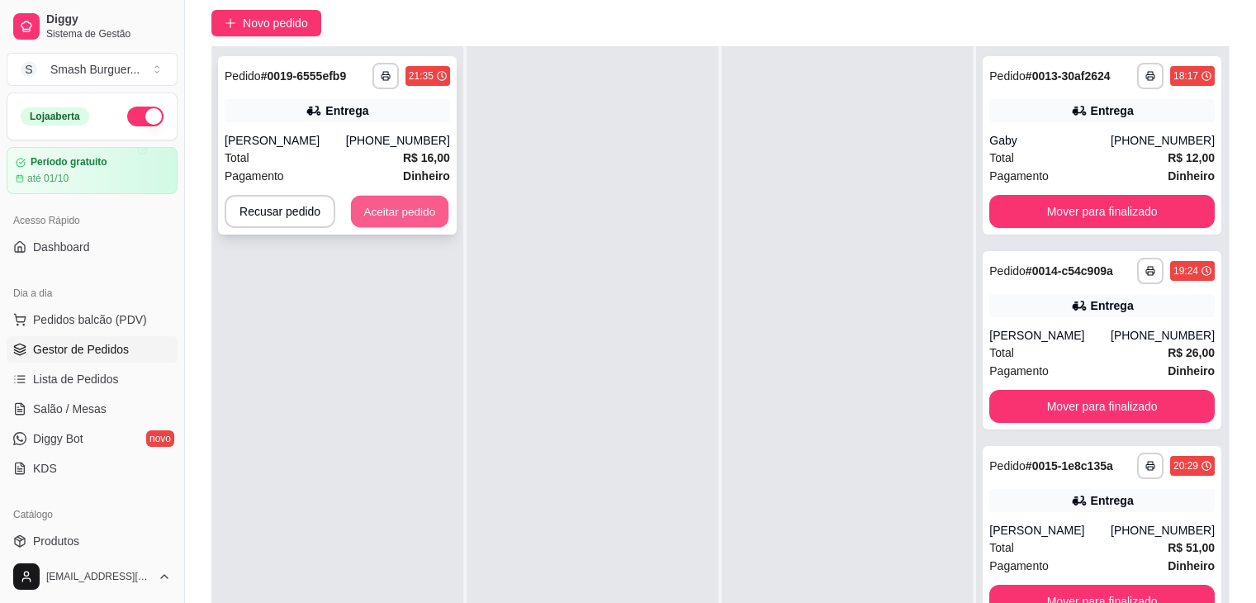
click at [405, 215] on button "Aceitar pedido" at bounding box center [399, 212] width 97 height 32
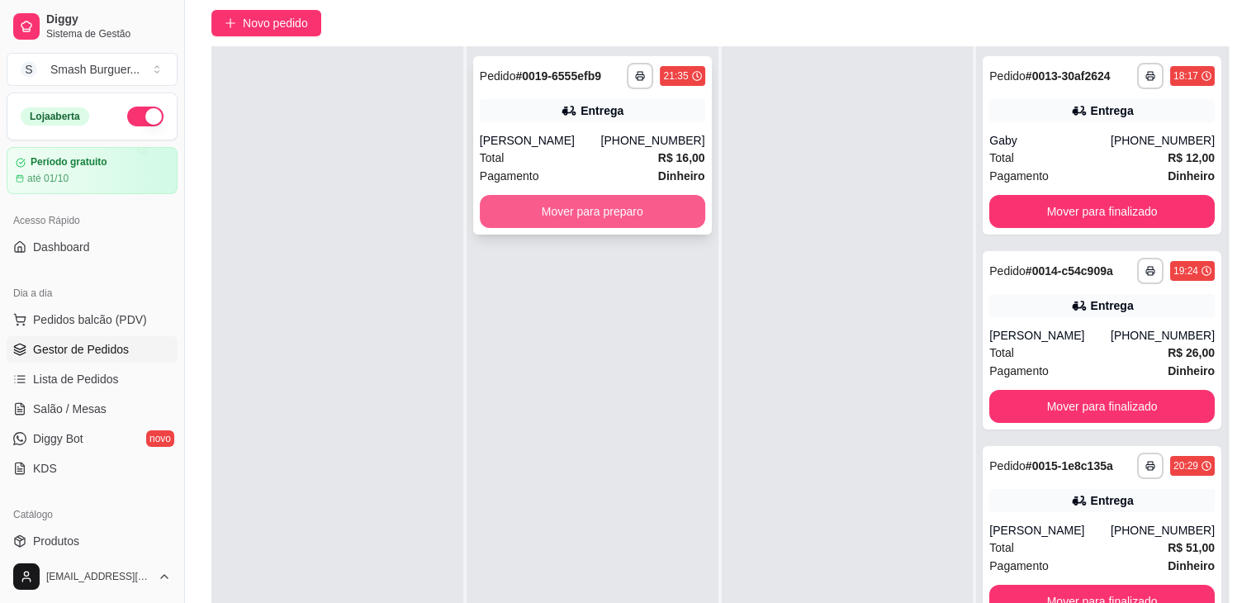
click at [555, 222] on button "Mover para preparo" at bounding box center [592, 211] width 225 height 33
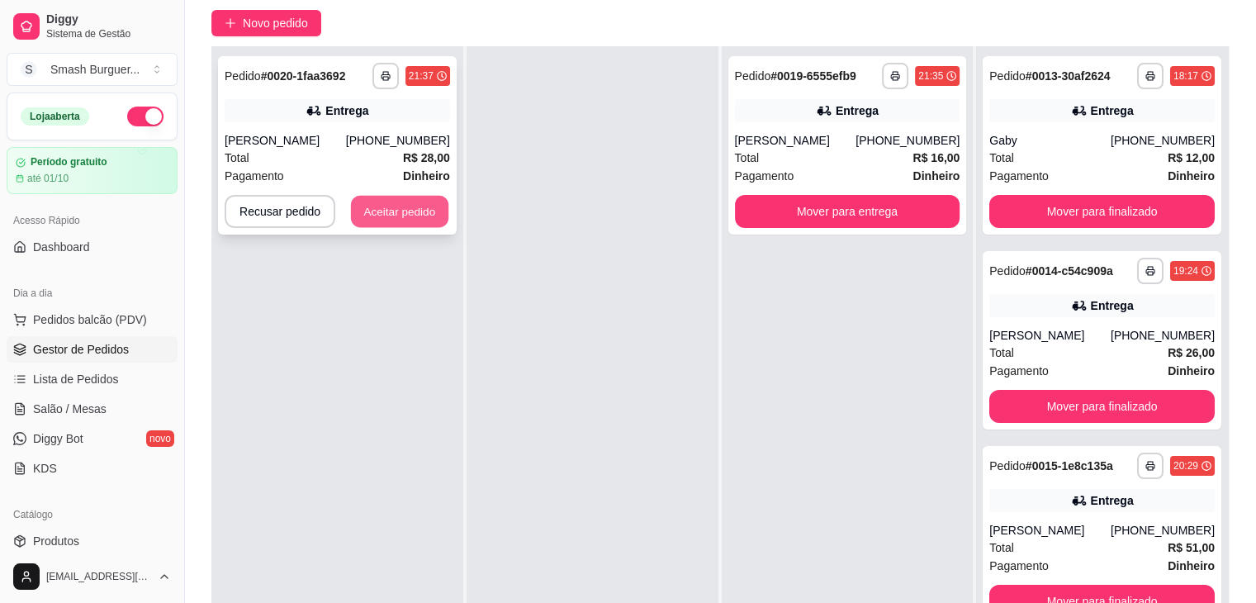
click at [396, 212] on button "Aceitar pedido" at bounding box center [399, 212] width 97 height 32
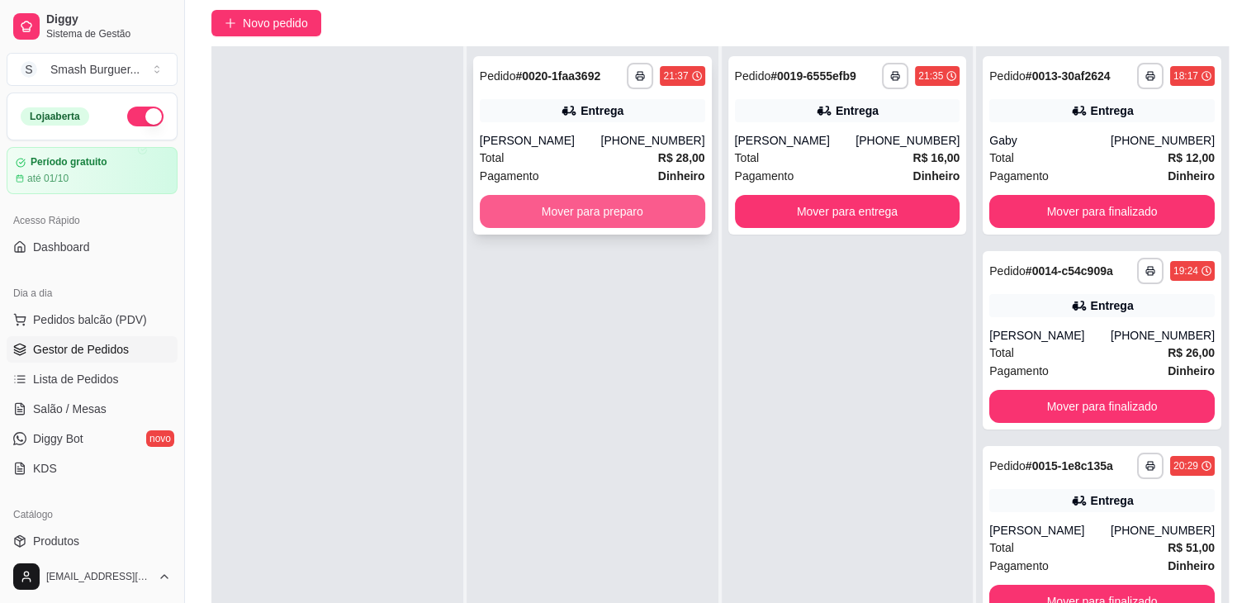
click at [632, 207] on button "Mover para preparo" at bounding box center [592, 211] width 225 height 33
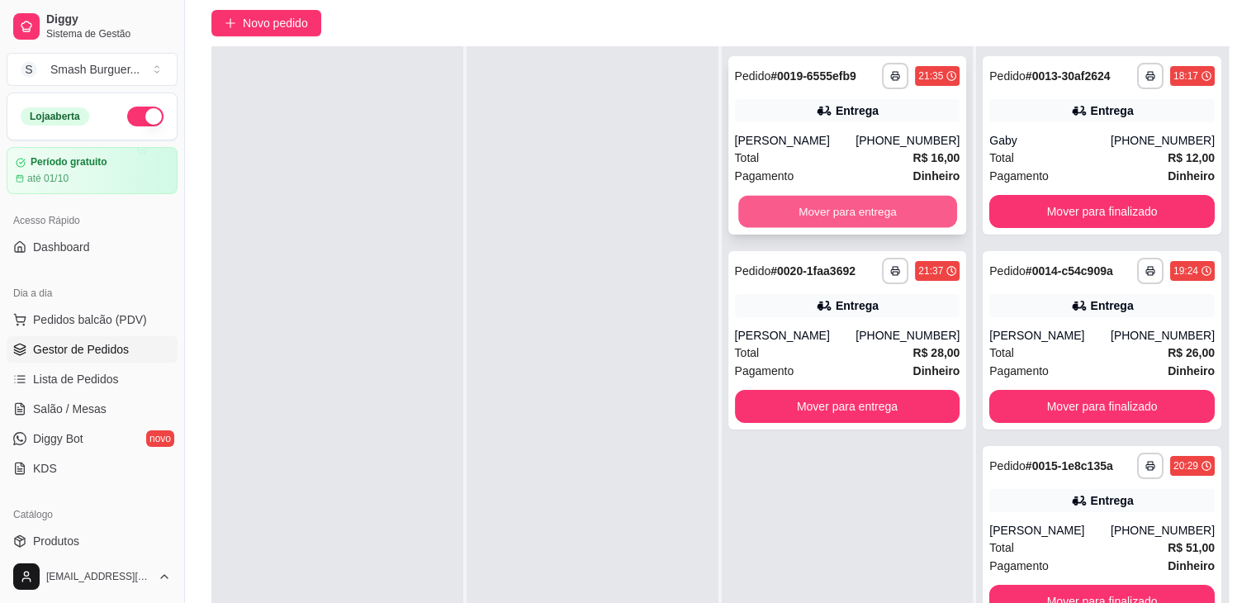
click at [799, 215] on button "Mover para entrega" at bounding box center [847, 212] width 219 height 32
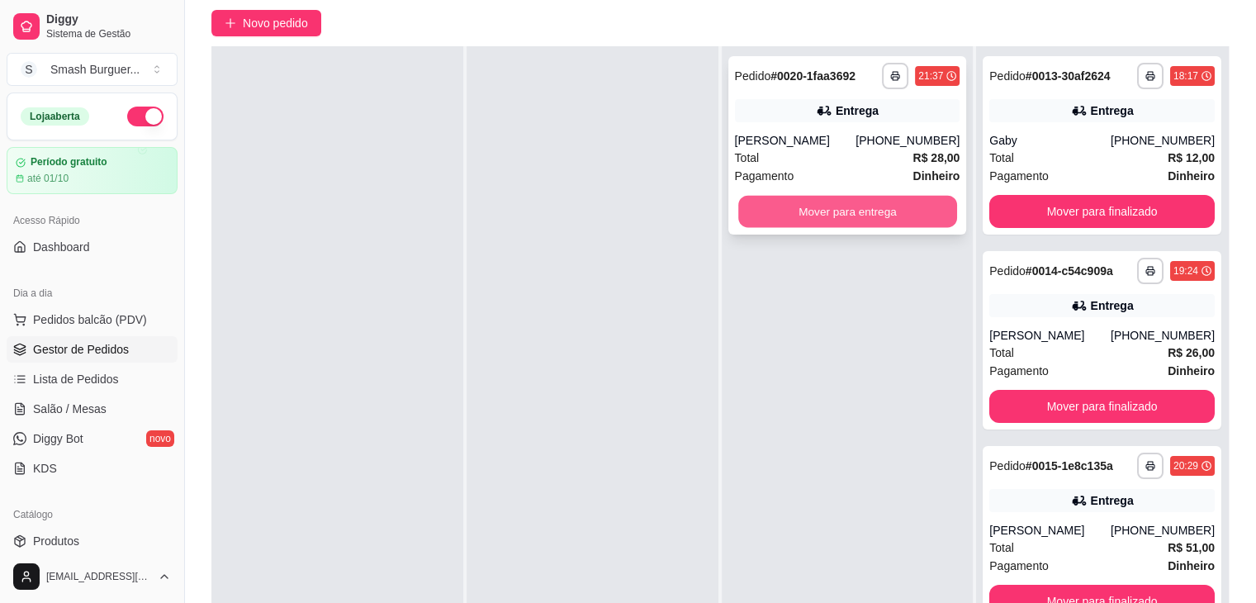
click at [846, 210] on button "Mover para entrega" at bounding box center [847, 212] width 219 height 32
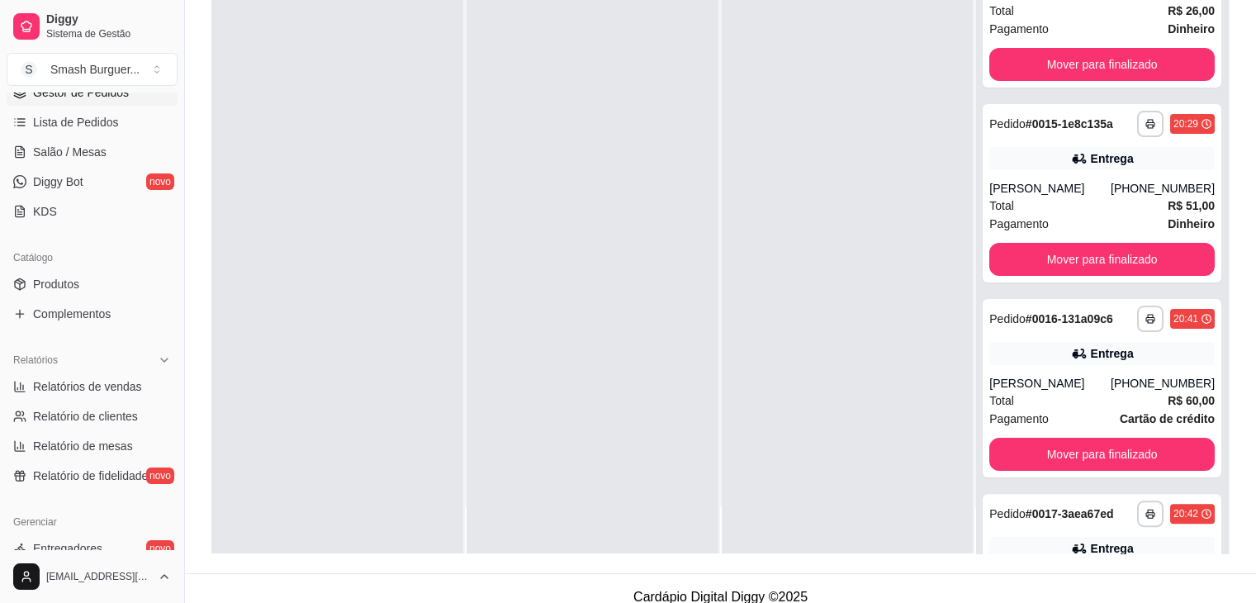
scroll to position [258, 0]
click at [98, 383] on span "Relatórios de vendas" at bounding box center [87, 385] width 109 height 17
select select "ALL"
select select "0"
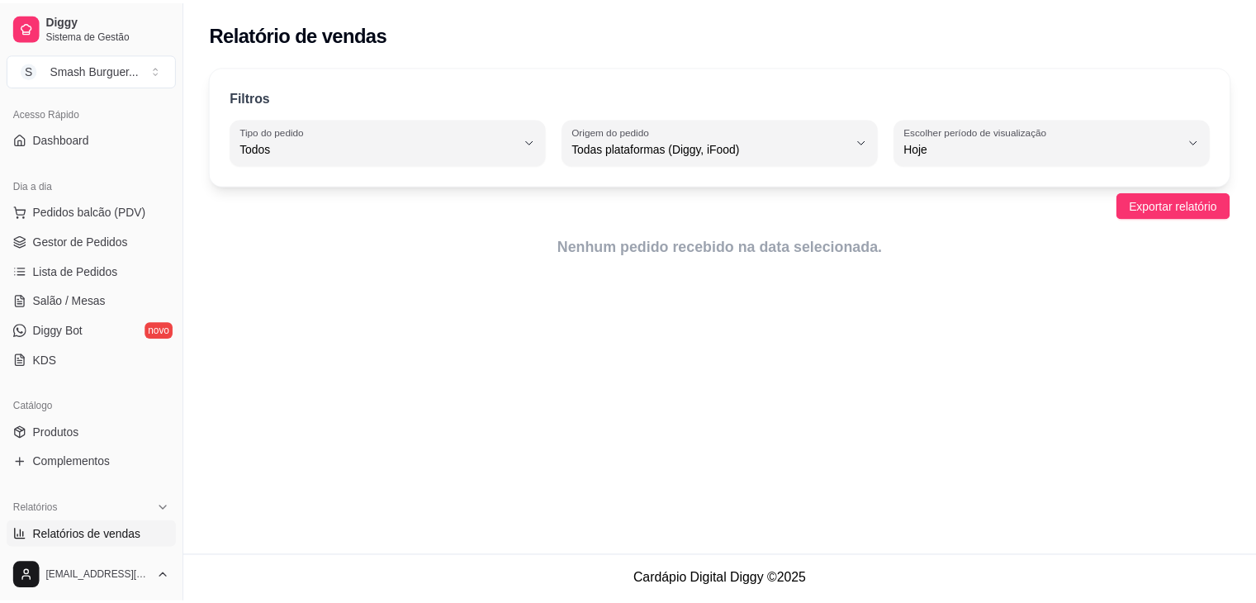
scroll to position [97, 0]
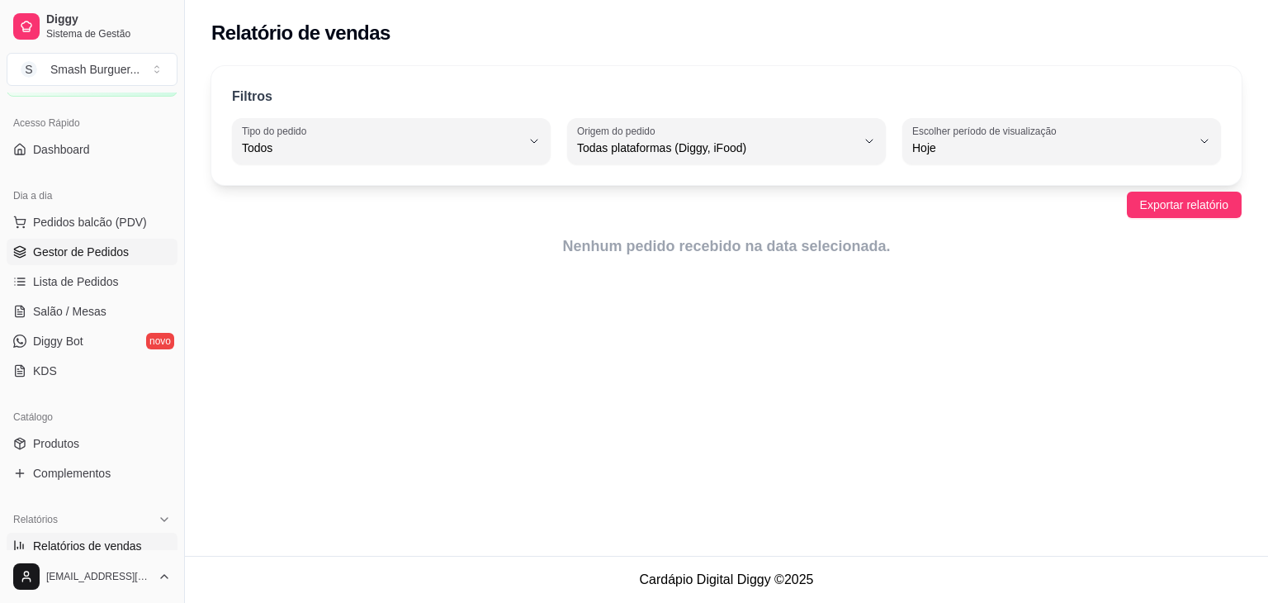
click at [105, 239] on link "Gestor de Pedidos" at bounding box center [92, 252] width 171 height 26
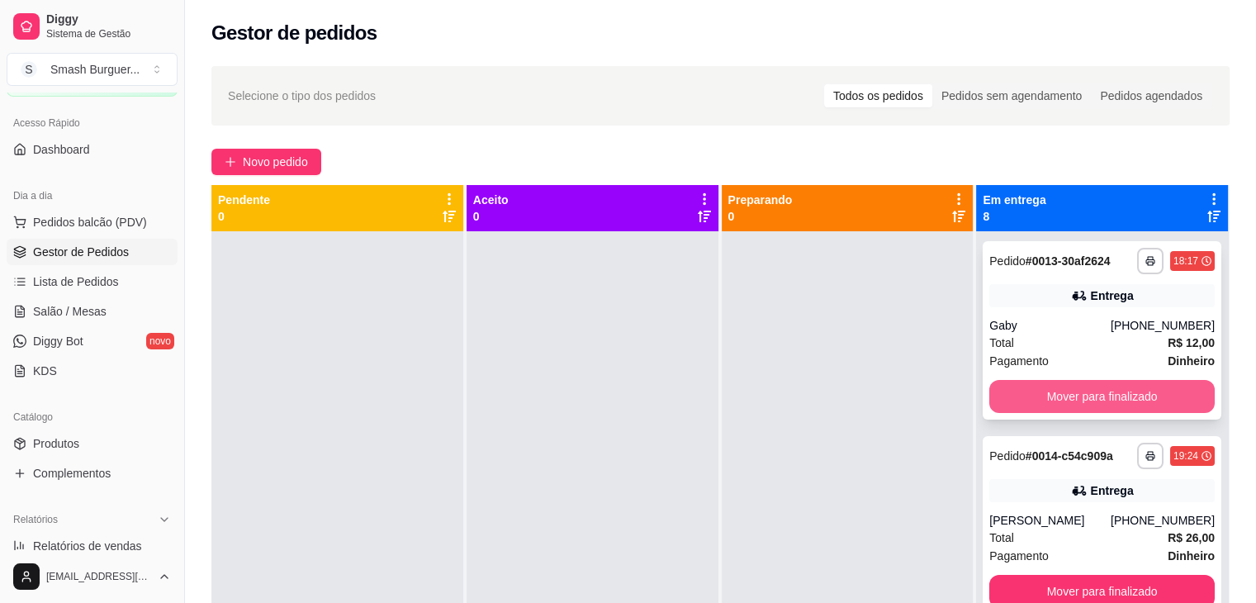
click at [1072, 402] on button "Mover para finalizado" at bounding box center [1101, 396] width 225 height 33
click at [1072, 402] on button "Mover para finalizado" at bounding box center [1101, 397] width 219 height 32
click at [1072, 402] on button "Mover para finalizado" at bounding box center [1101, 396] width 225 height 33
click at [1072, 402] on button "Mover para finalizado" at bounding box center [1101, 397] width 219 height 32
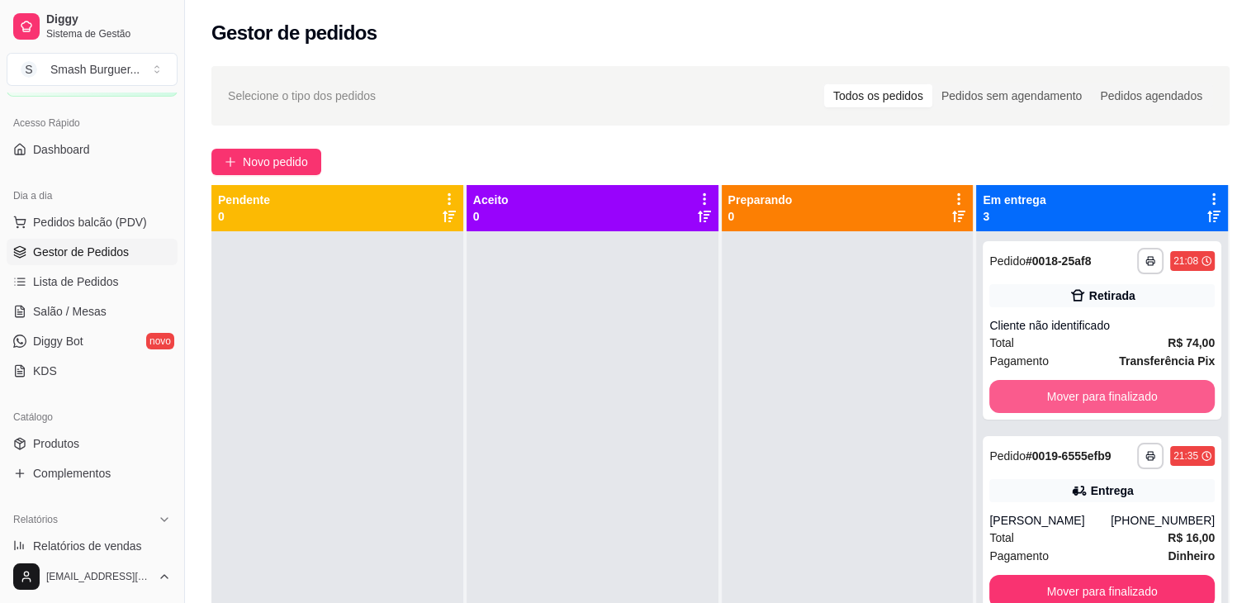
click at [1072, 402] on button "Mover para finalizado" at bounding box center [1101, 396] width 225 height 33
click at [1072, 402] on button "Mover para finalizado" at bounding box center [1101, 397] width 219 height 32
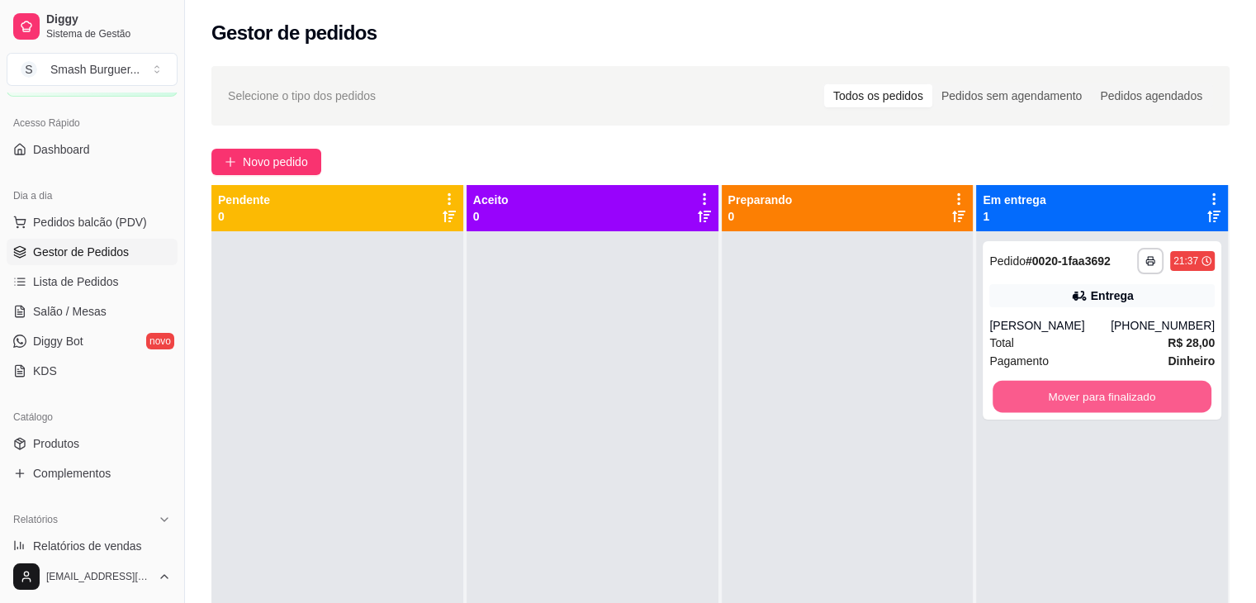
click at [1072, 402] on button "Mover para finalizado" at bounding box center [1101, 397] width 219 height 32
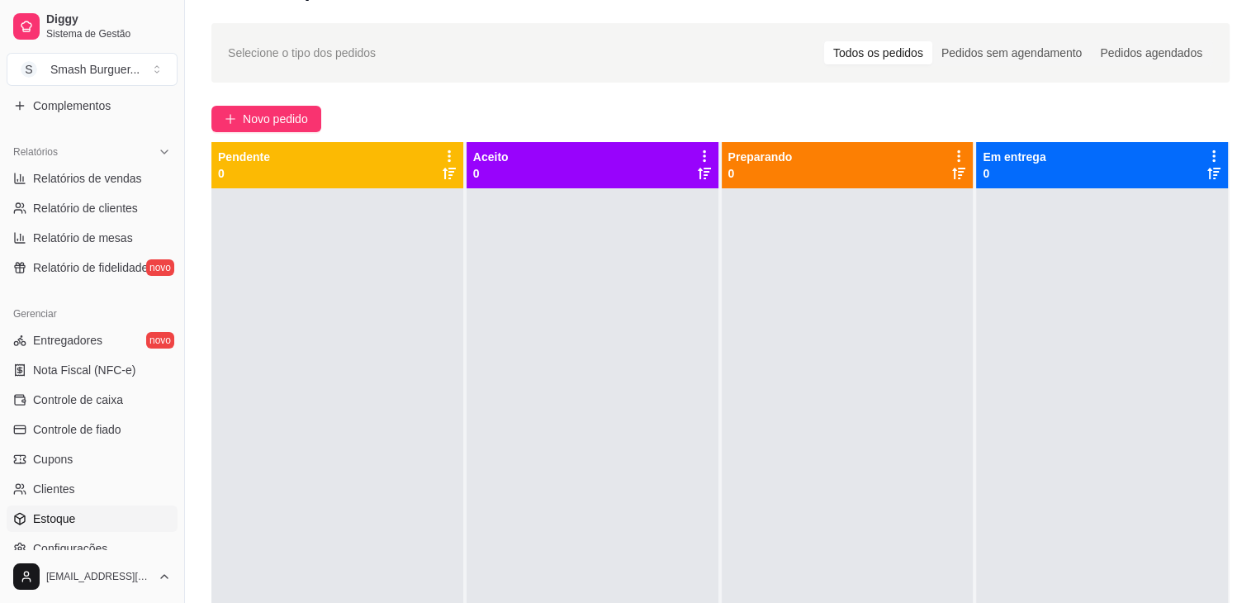
scroll to position [463, 0]
click at [100, 172] on span "Relatórios de vendas" at bounding box center [87, 180] width 109 height 17
select select "ALL"
select select "0"
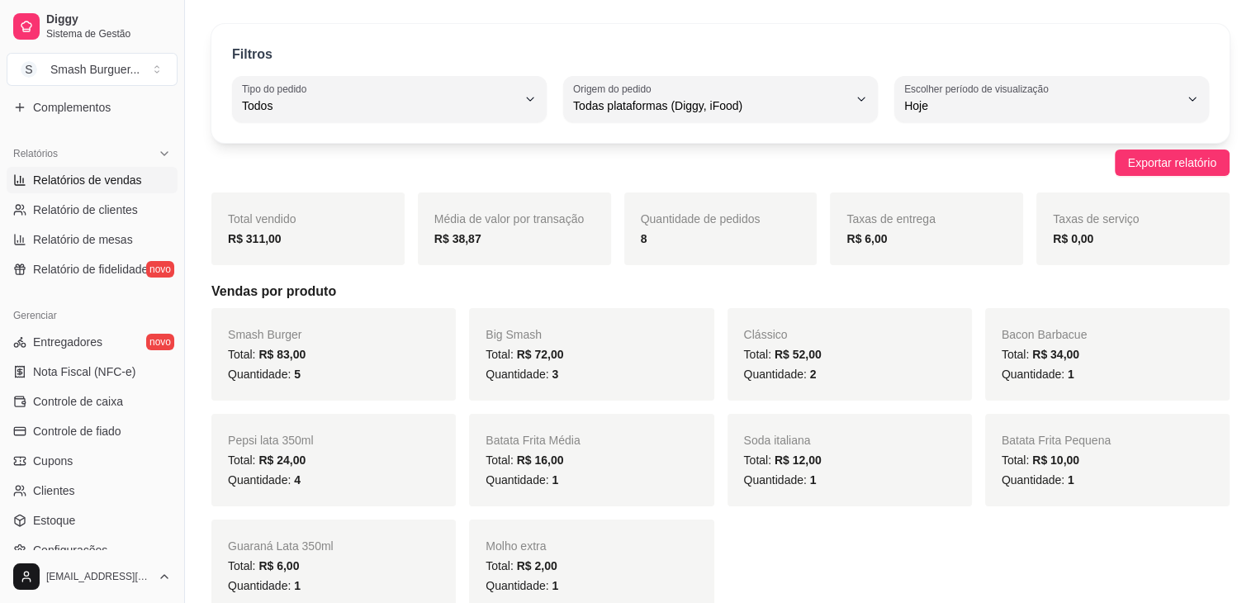
scroll to position [43, 0]
click at [1151, 159] on span "Exportar relatório" at bounding box center [1172, 162] width 88 height 18
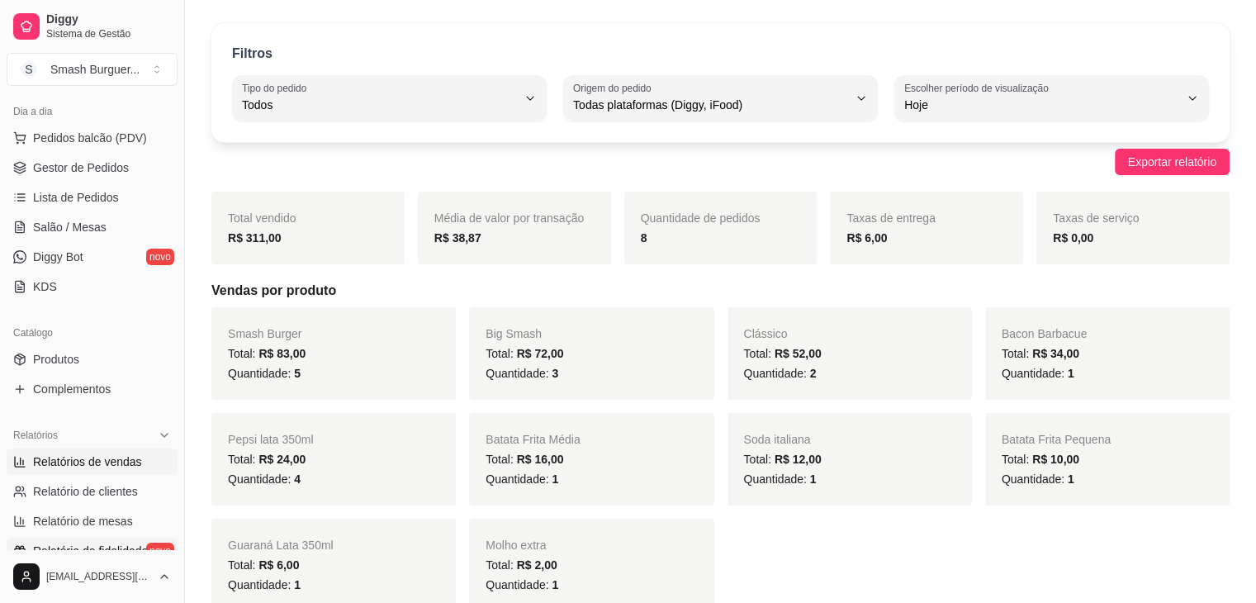
scroll to position [0, 0]
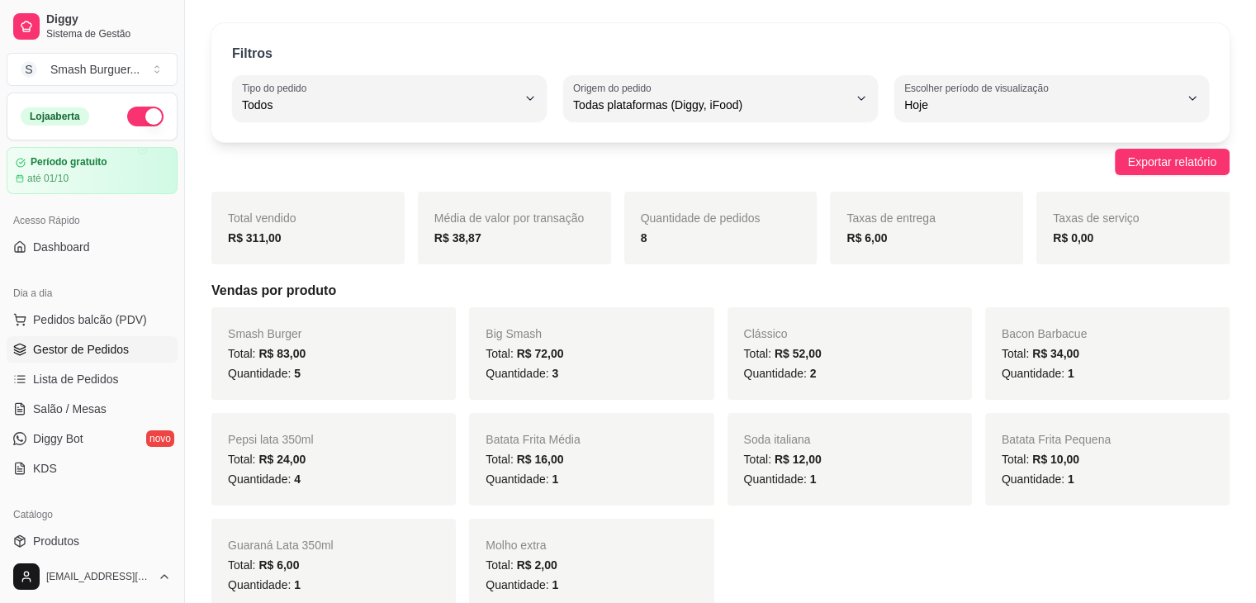
click at [103, 348] on span "Gestor de Pedidos" at bounding box center [81, 349] width 96 height 17
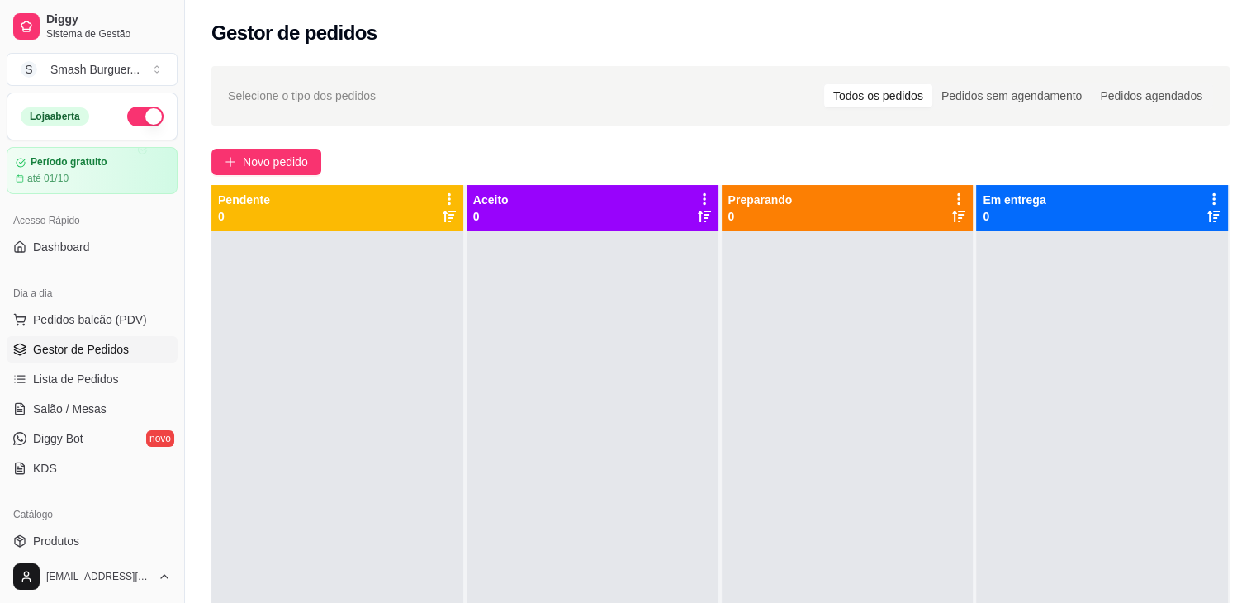
click at [58, 352] on span "Gestor de Pedidos" at bounding box center [81, 349] width 96 height 17
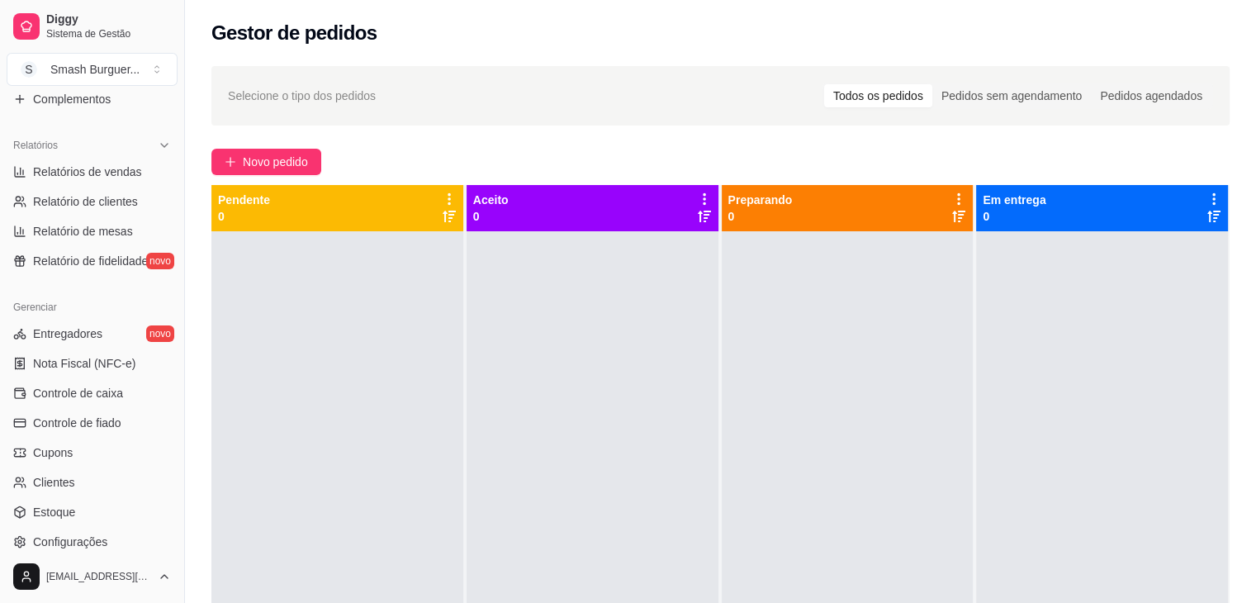
scroll to position [459, 0]
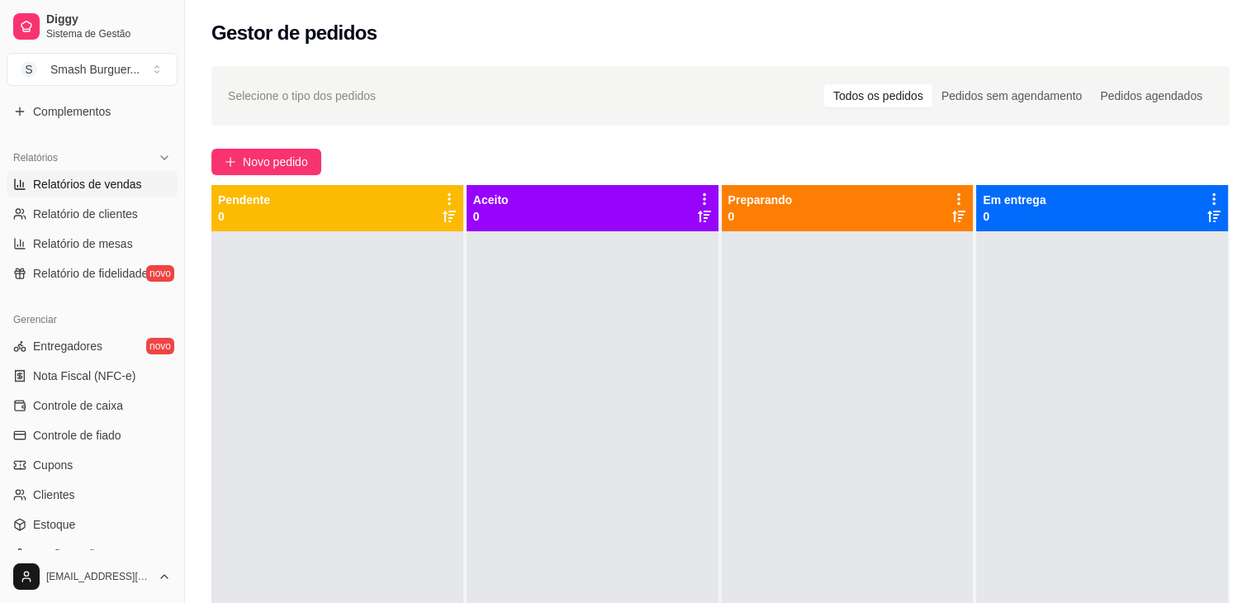
click at [91, 192] on link "Relatórios de vendas" at bounding box center [92, 184] width 171 height 26
select select "ALL"
select select "0"
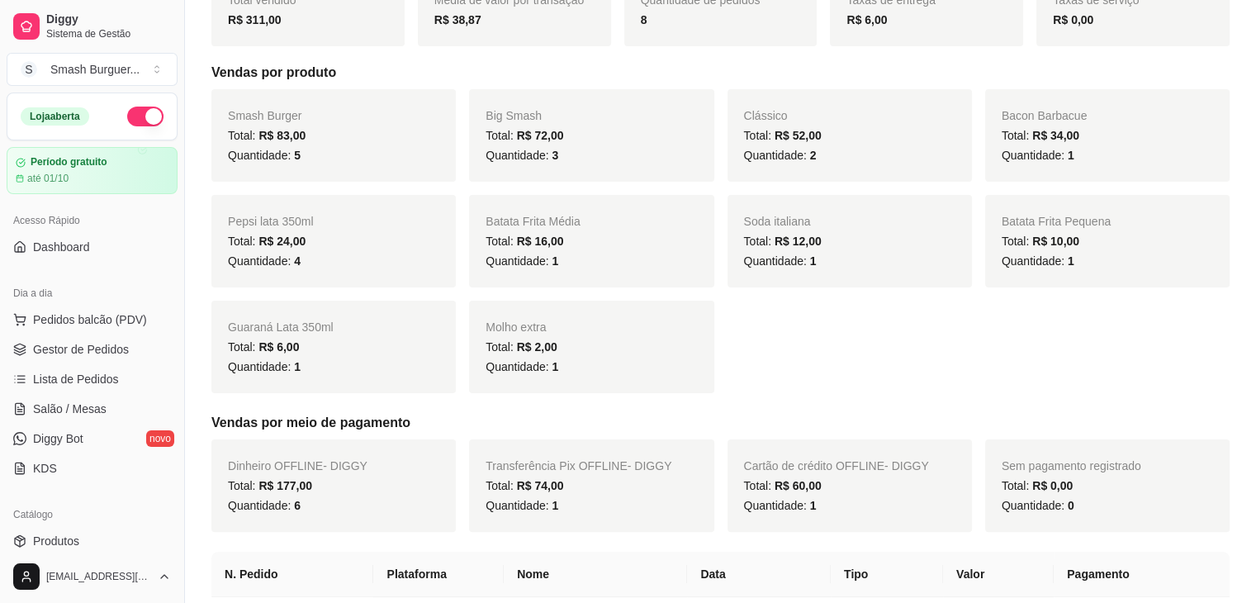
scroll to position [584, 0]
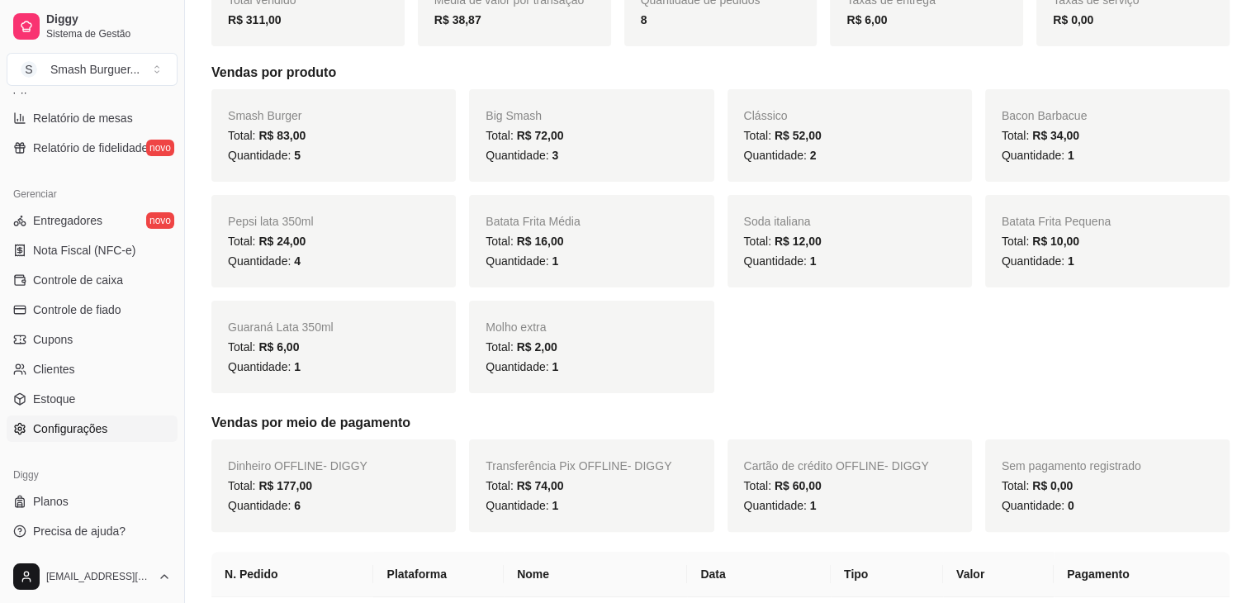
click at [66, 428] on span "Configurações" at bounding box center [70, 428] width 74 height 17
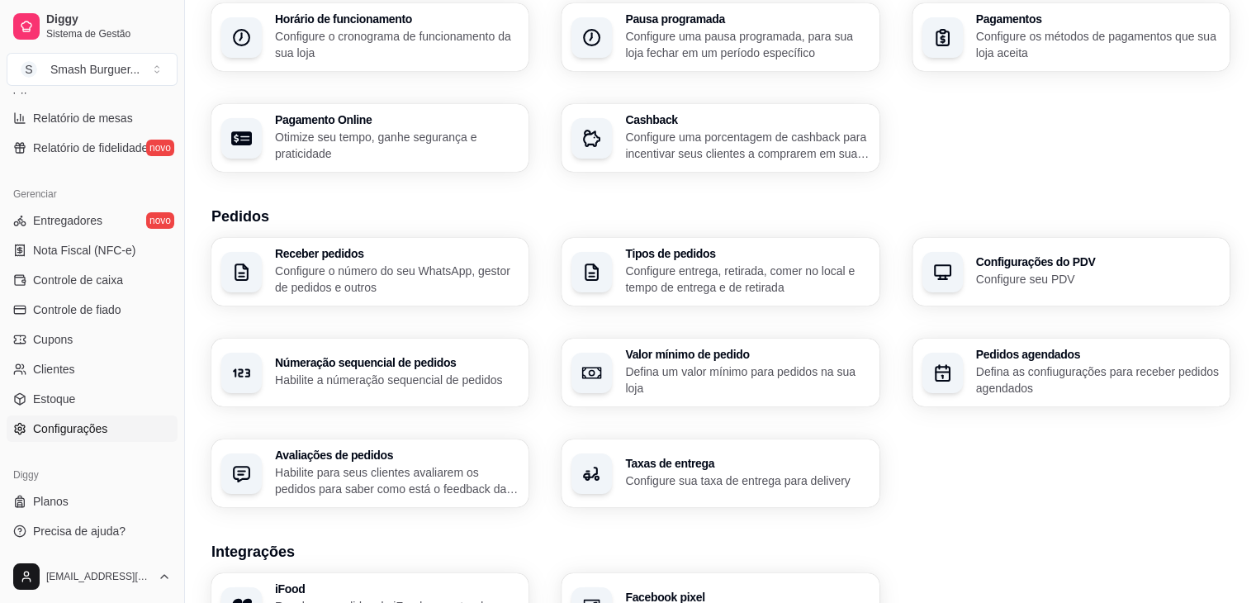
scroll to position [241, 0]
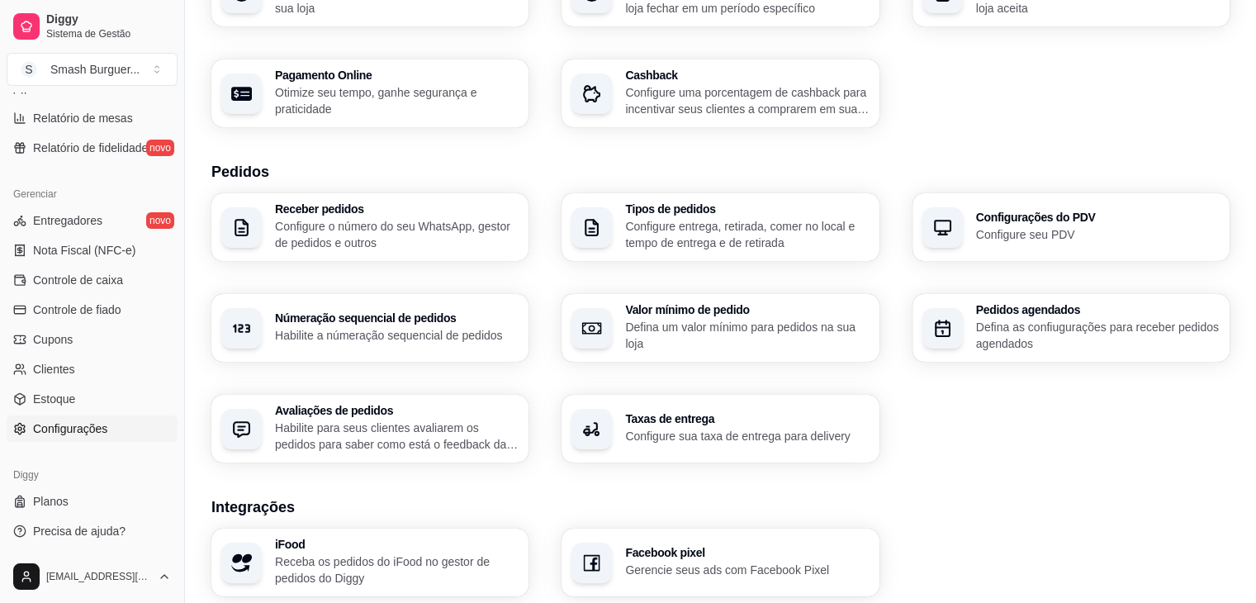
click at [434, 318] on h3 "Númeração sequencial de pedidos" at bounding box center [397, 318] width 244 height 12
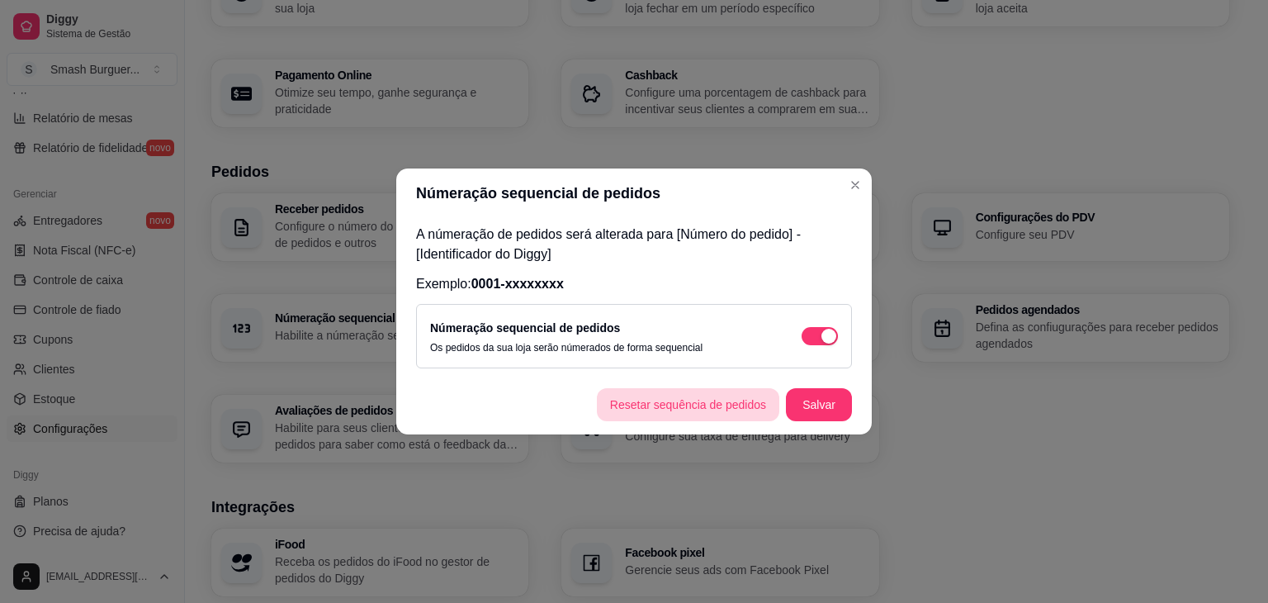
click at [674, 409] on button "Resetar sequência de pedidos" at bounding box center [688, 404] width 182 height 33
click at [808, 400] on button "Salvar" at bounding box center [819, 404] width 66 height 33
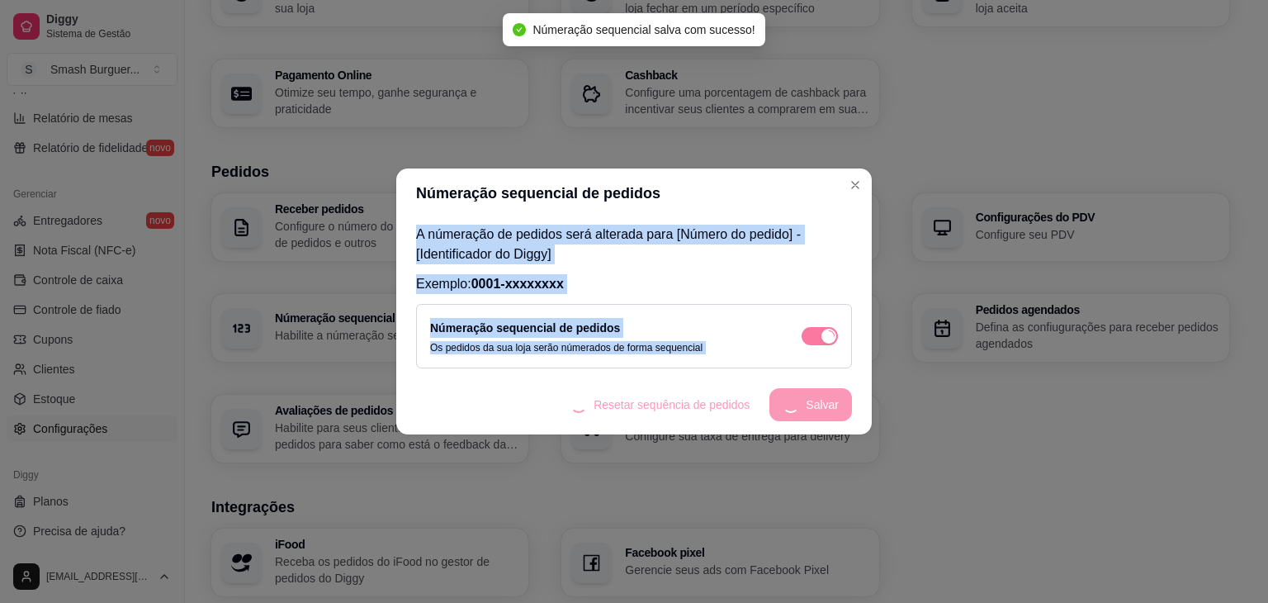
drag, startPoint x: 808, startPoint y: 400, endPoint x: 839, endPoint y: 178, distance: 224.2
click at [839, 178] on section "Númeração sequencial de pedidos A númeração de pedidos será alterada para [Núme…" at bounding box center [634, 301] width 476 height 266
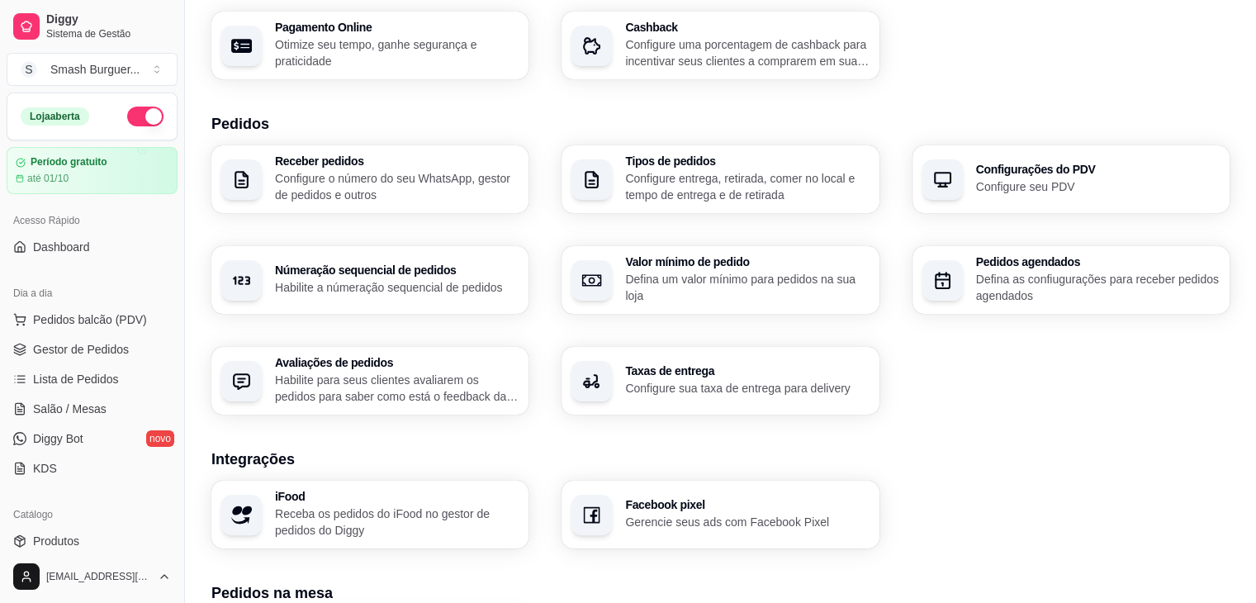
scroll to position [284, 0]
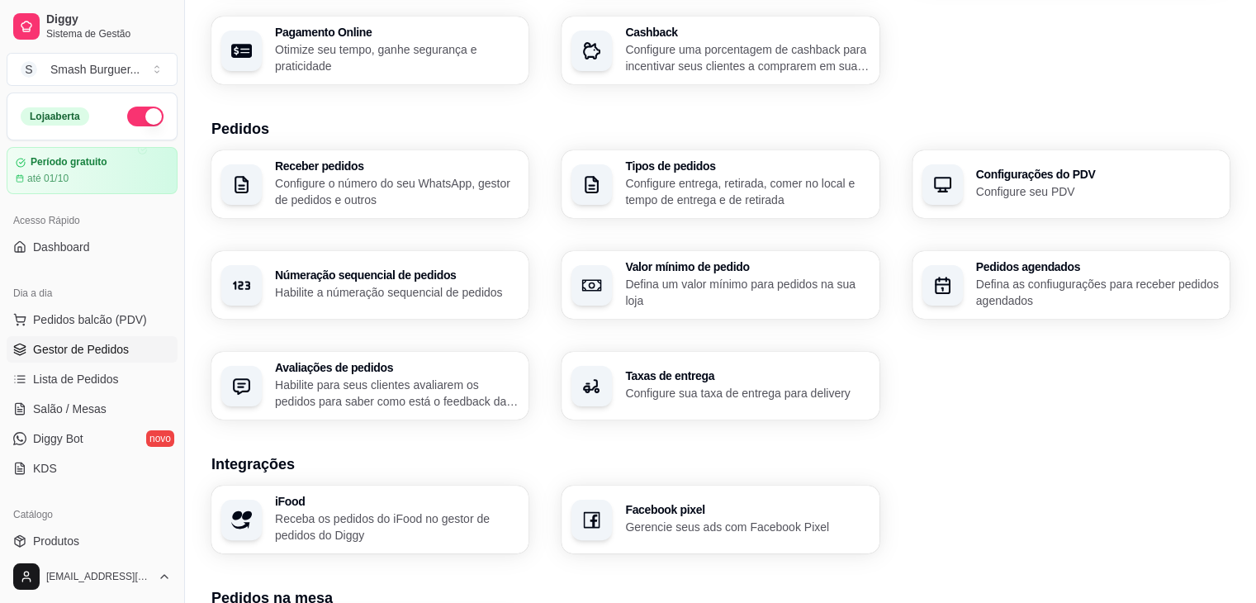
click at [55, 357] on link "Gestor de Pedidos" at bounding box center [92, 349] width 171 height 26
